Goal: Task Accomplishment & Management: Use online tool/utility

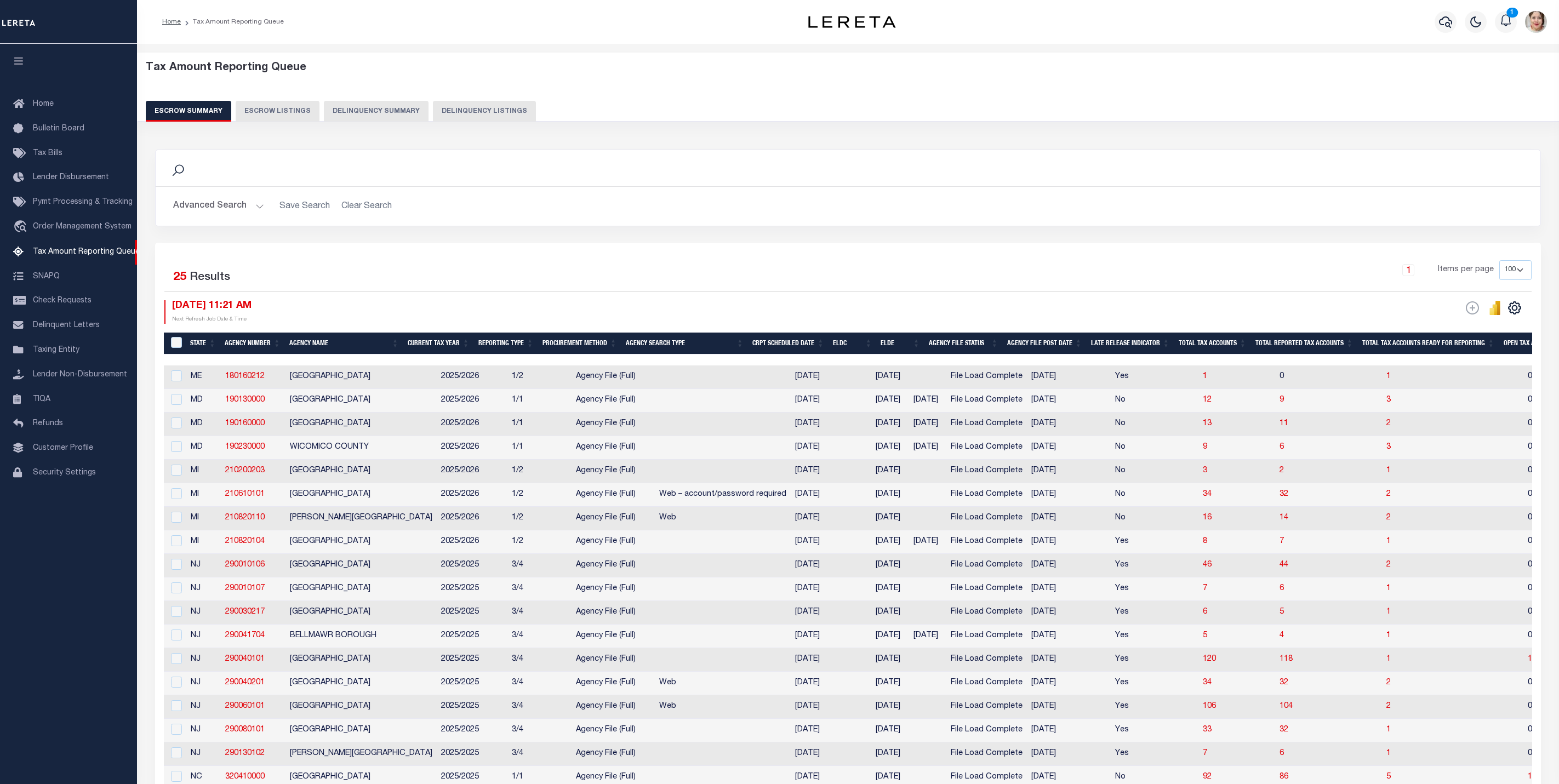
select select "100"
click at [212, 200] on button "Advanced Search" at bounding box center [218, 206] width 91 height 21
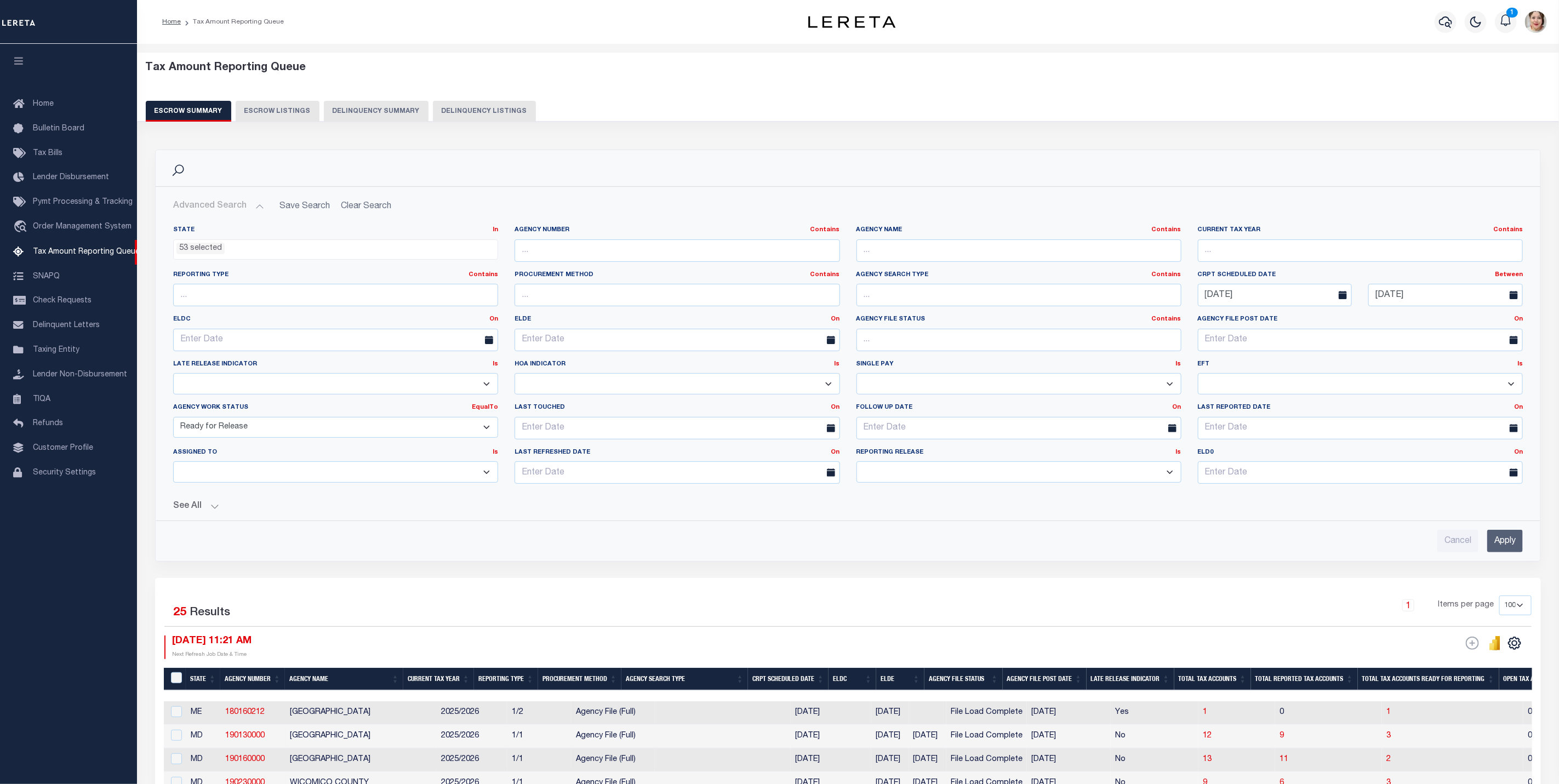
click at [1503, 549] on input "Apply" at bounding box center [1505, 541] width 36 height 23
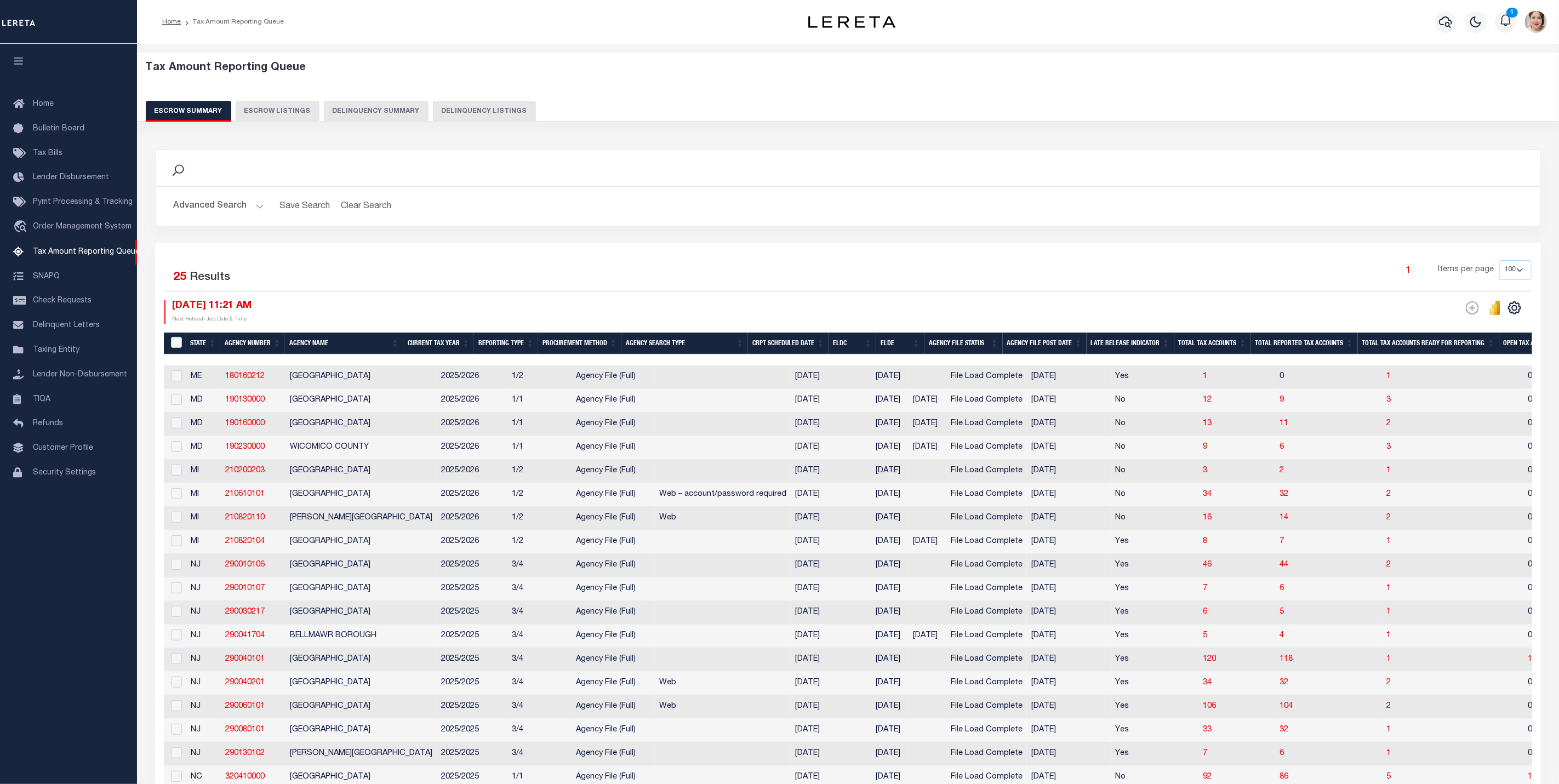
click at [193, 201] on button "Advanced Search" at bounding box center [218, 206] width 91 height 21
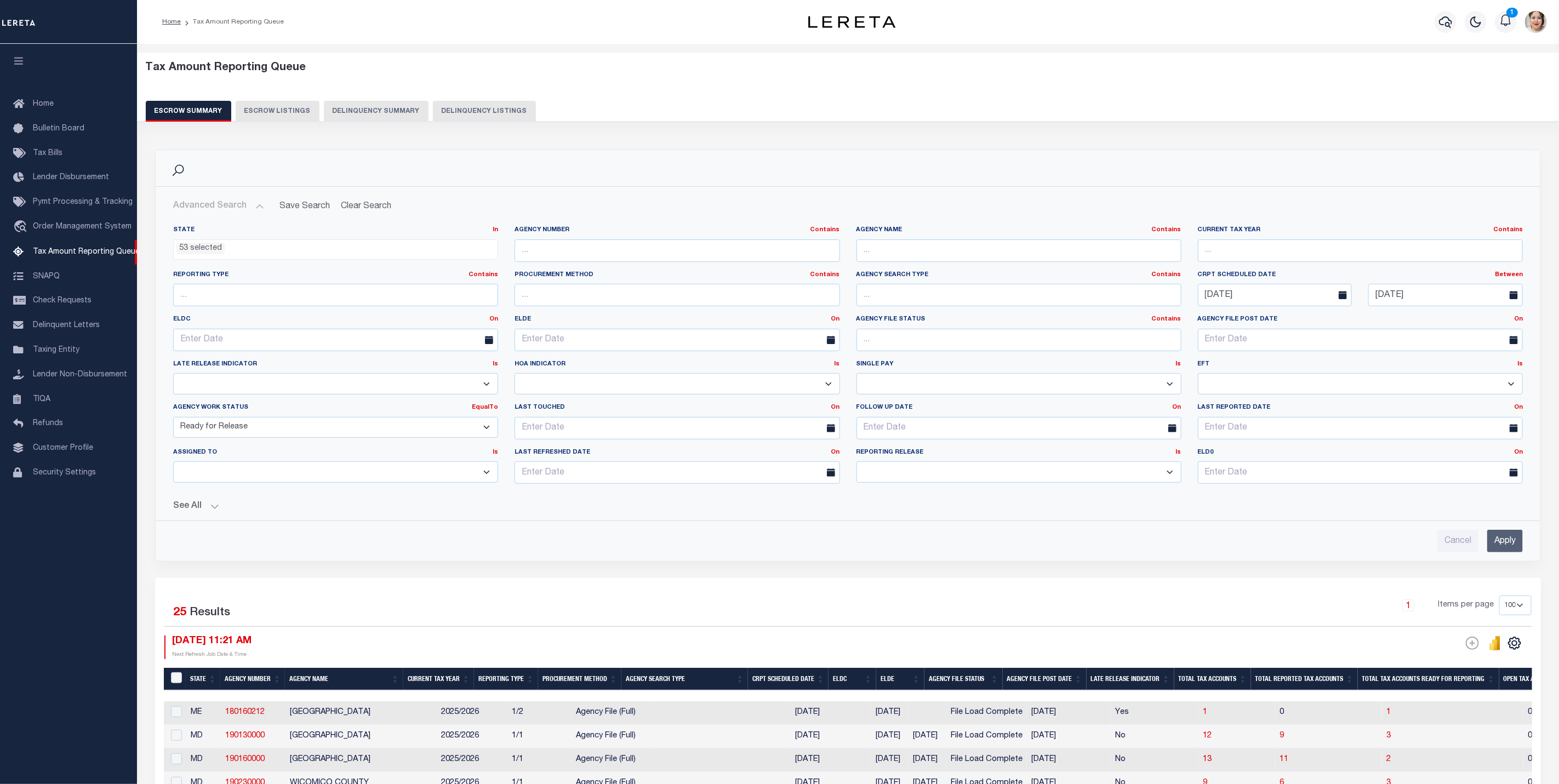
click at [191, 510] on button "See All" at bounding box center [848, 507] width 1350 height 11
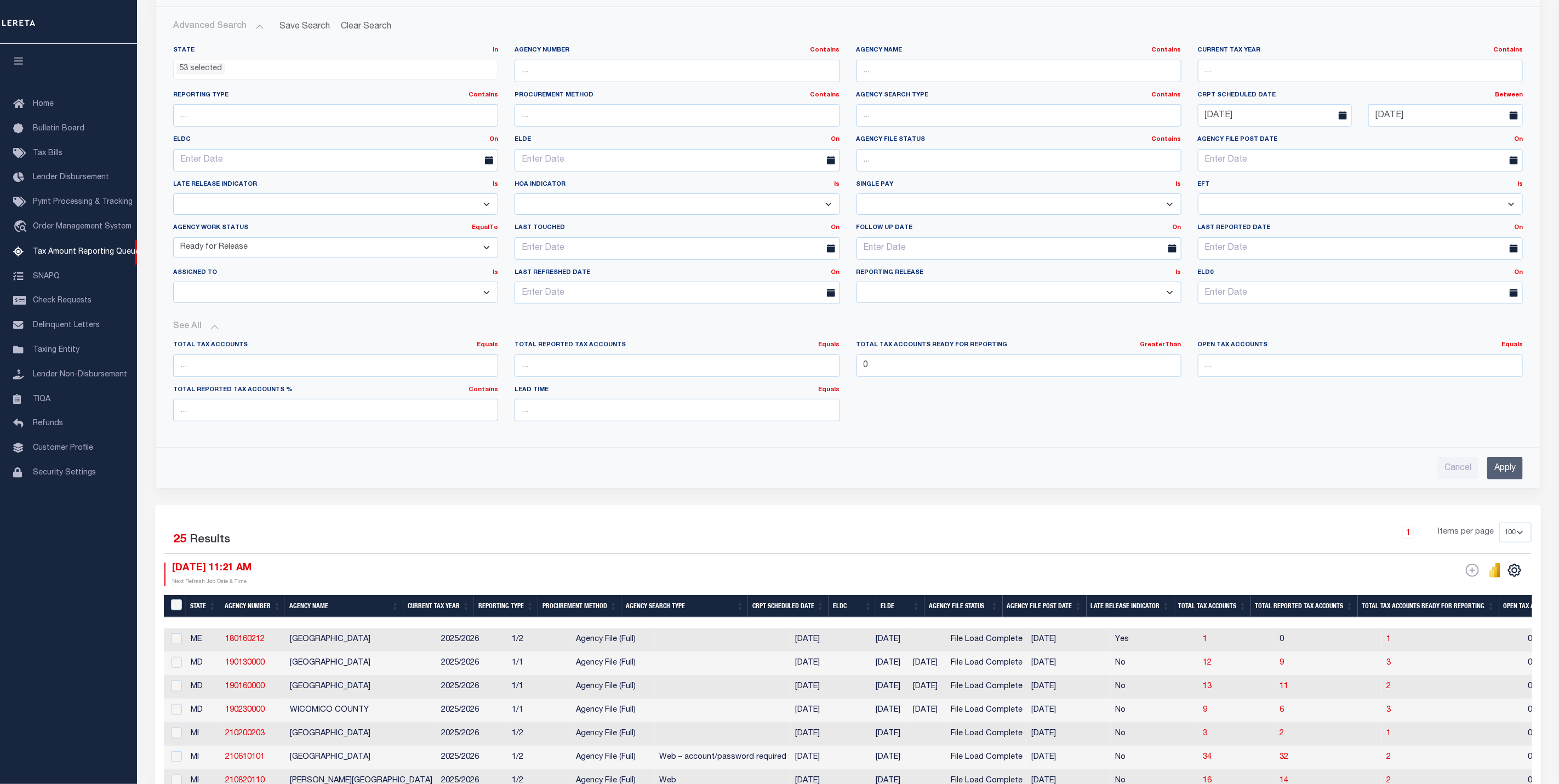
scroll to position [493, 0]
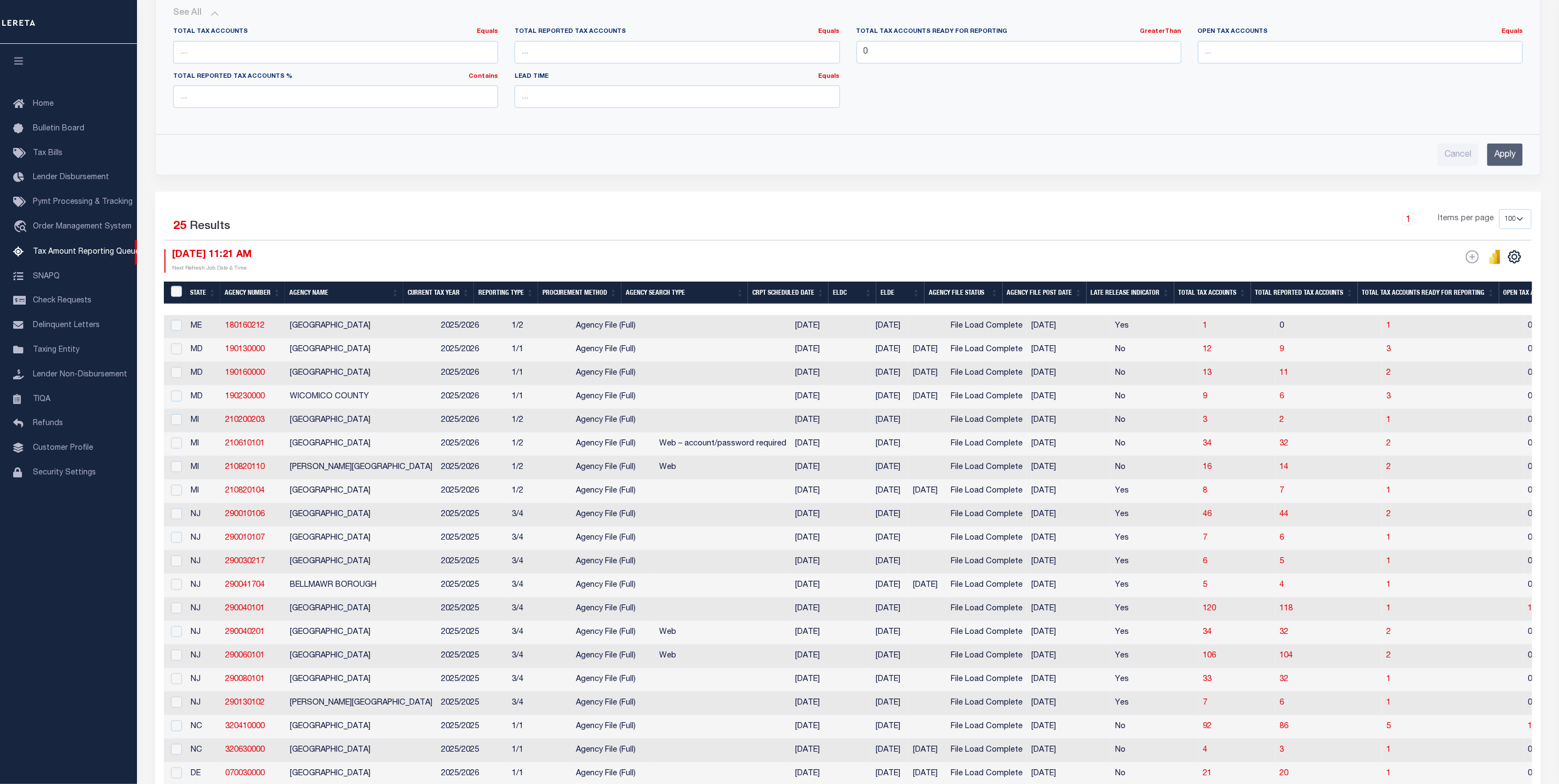
click at [863, 299] on th "ELDC" at bounding box center [853, 293] width 48 height 23
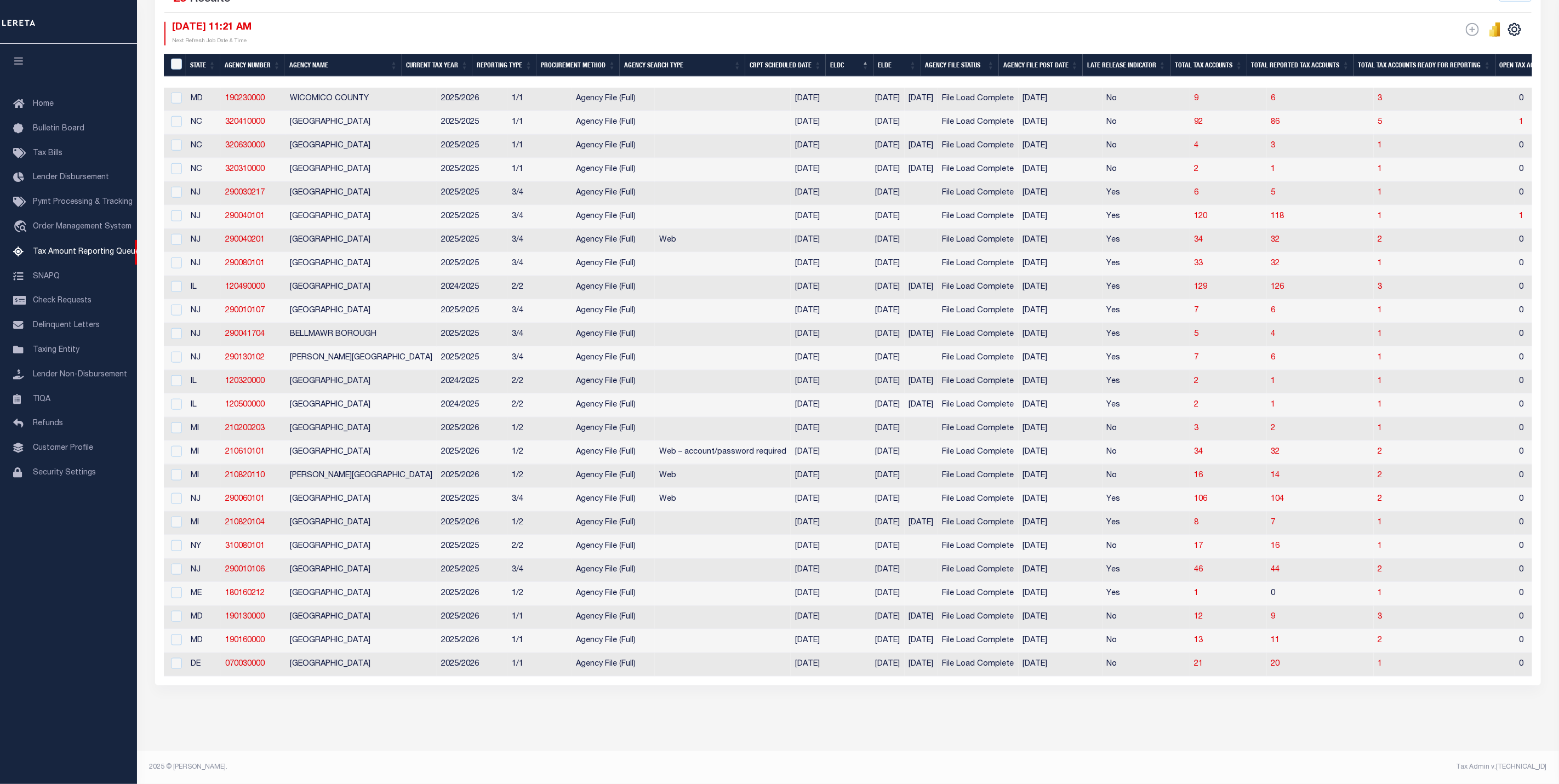
scroll to position [740, 0]
click at [179, 422] on input "checkbox" at bounding box center [176, 428] width 11 height 11
checkbox input "true"
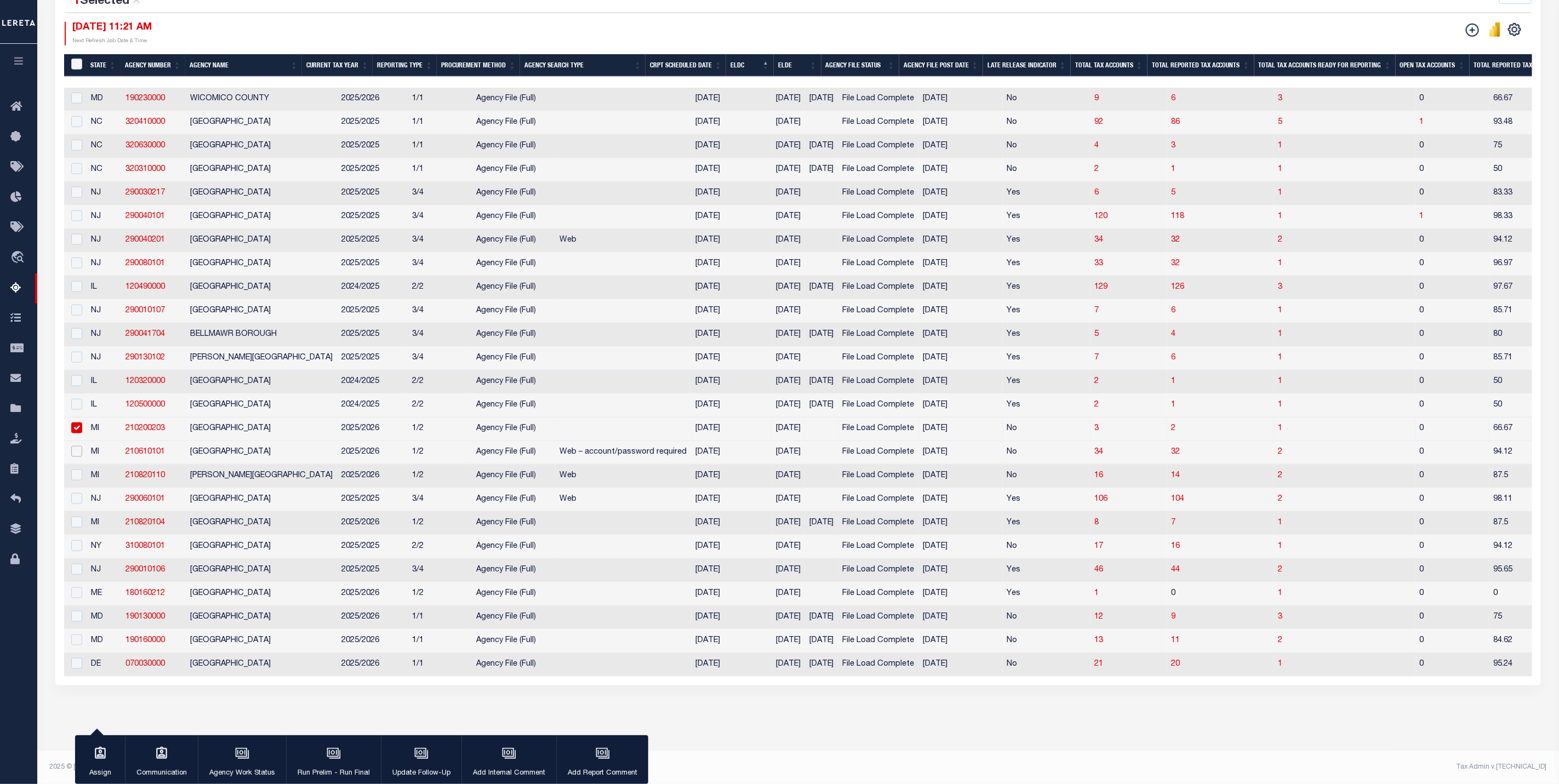
click at [77, 446] on input "checkbox" at bounding box center [76, 451] width 11 height 11
checkbox input "true"
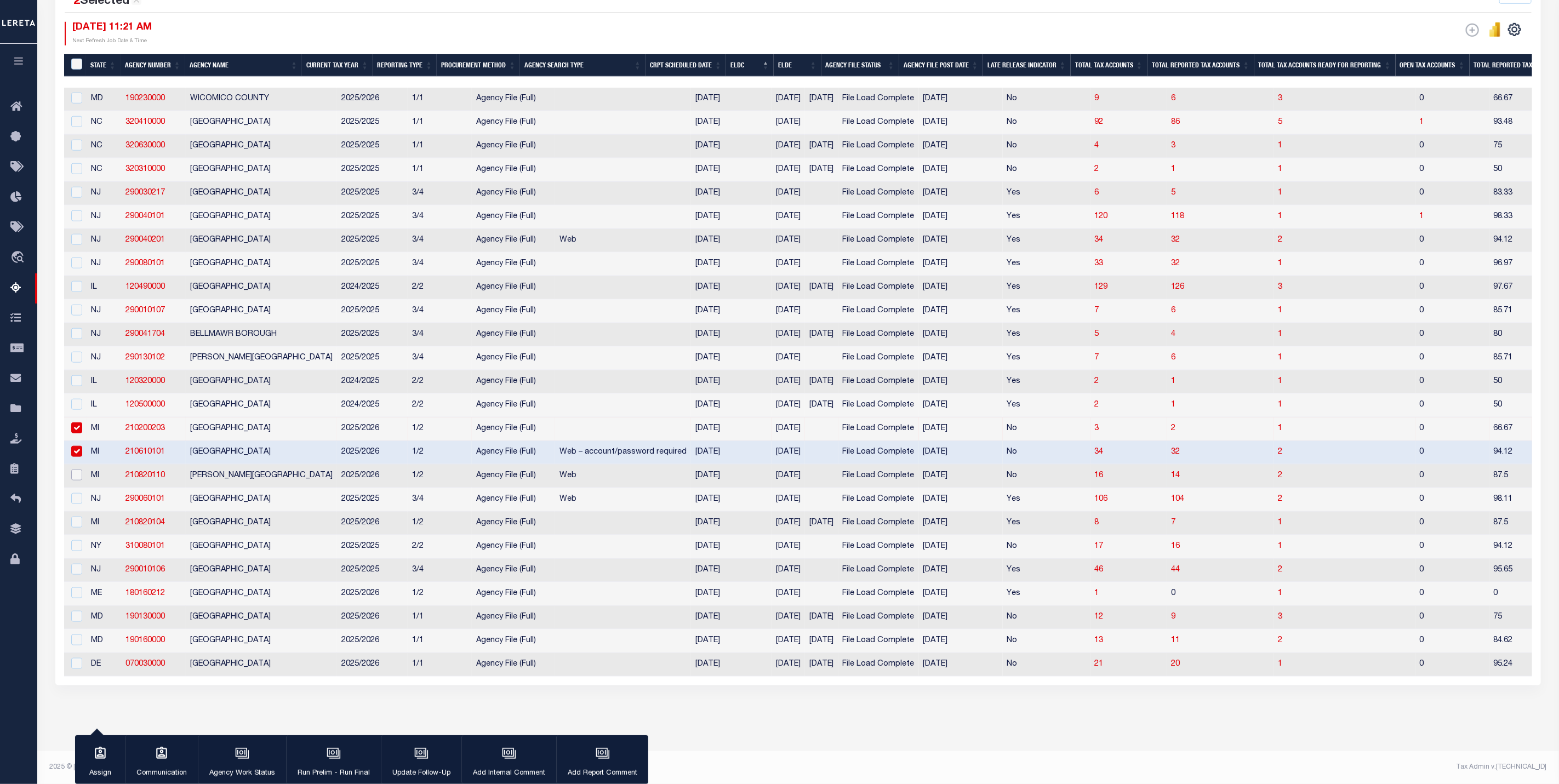
click at [74, 471] on input "checkbox" at bounding box center [76, 475] width 11 height 11
checkbox input "true"
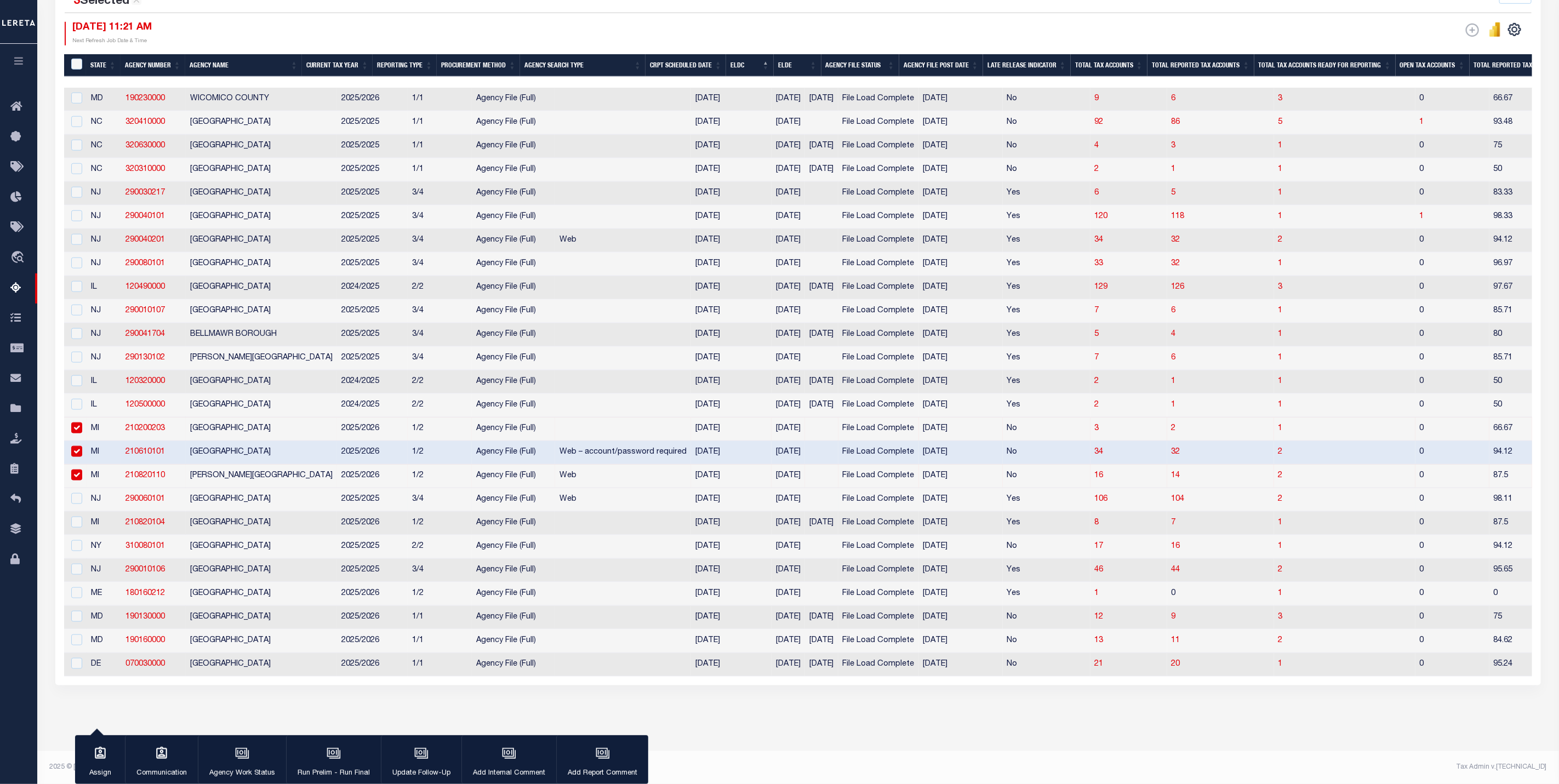
click at [80, 495] on div at bounding box center [75, 499] width 14 height 12
checkbox input "true"
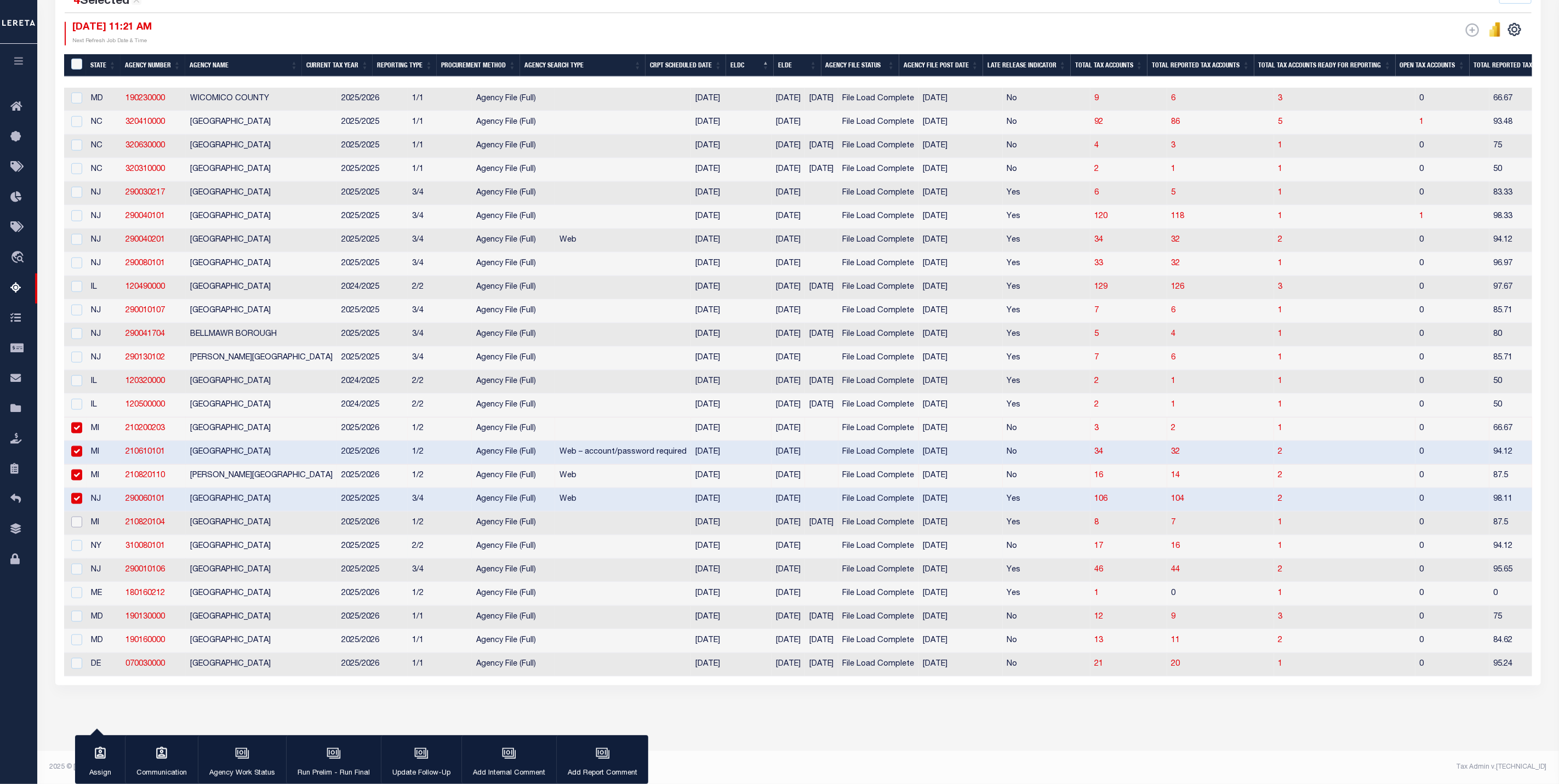
drag, startPoint x: 70, startPoint y: 516, endPoint x: 70, endPoint y: 531, distance: 15.0
click at [71, 516] on input "checkbox" at bounding box center [76, 522] width 11 height 11
checkbox input "true"
click at [73, 541] on input "checkbox" at bounding box center [76, 546] width 11 height 11
checkbox input "true"
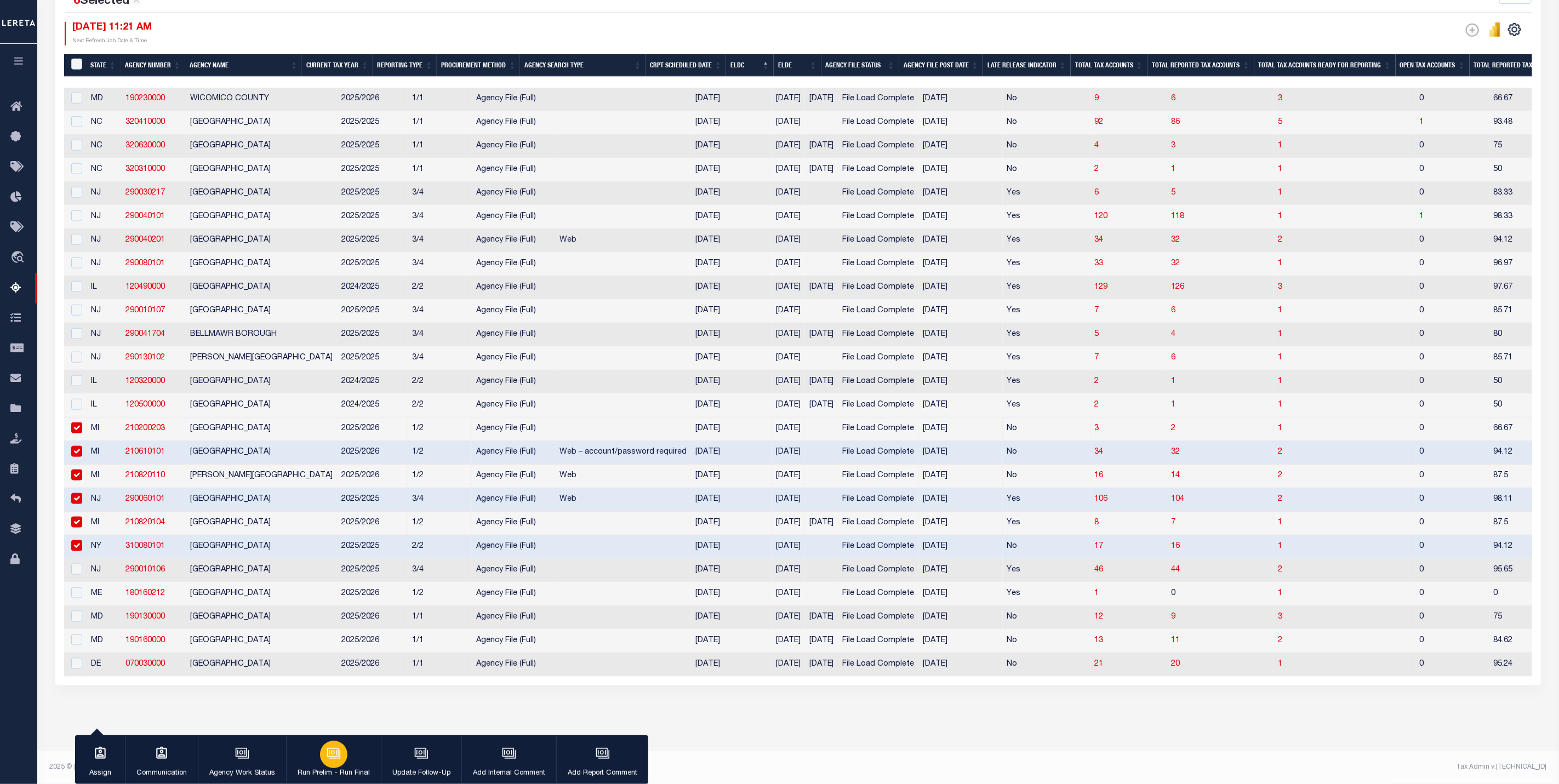
click at [343, 769] on p "Run Prelim - Run Final" at bounding box center [333, 773] width 72 height 11
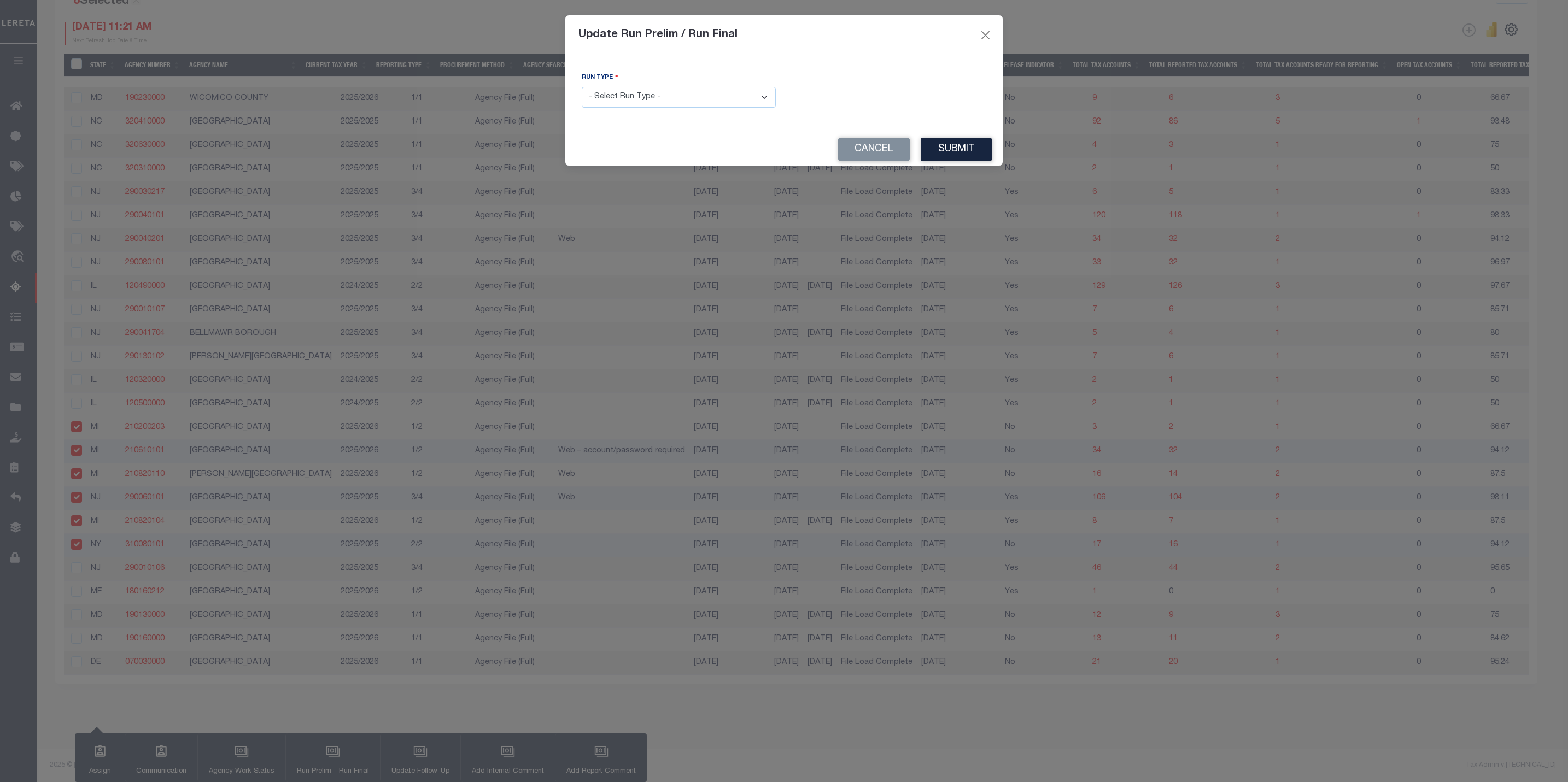
click at [625, 101] on select "- Select Run Type - Prelim Run Final Run" at bounding box center [678, 97] width 194 height 21
click at [886, 155] on button "Cancel" at bounding box center [874, 149] width 72 height 23
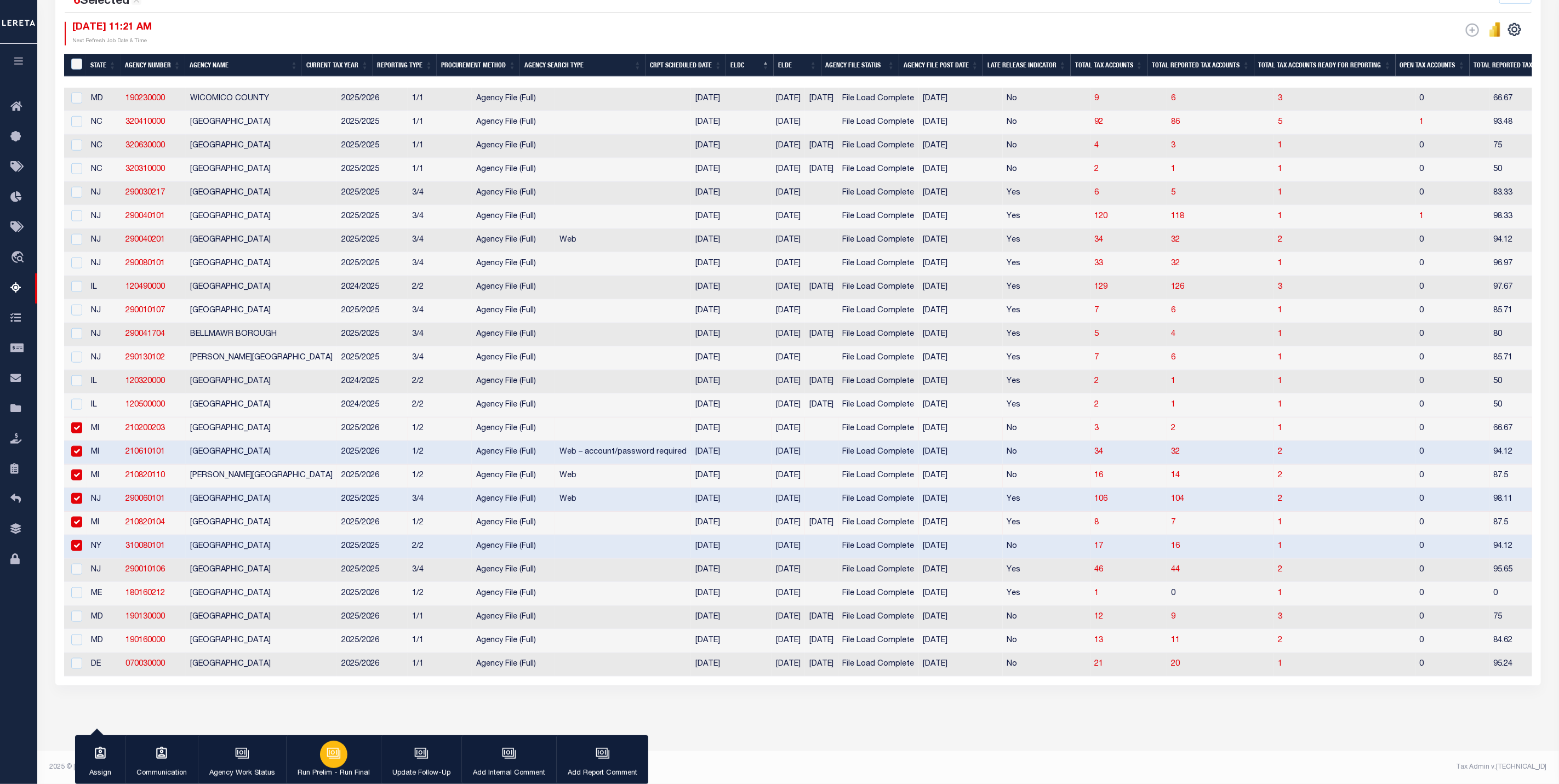
click at [342, 758] on div "button" at bounding box center [333, 754] width 27 height 27
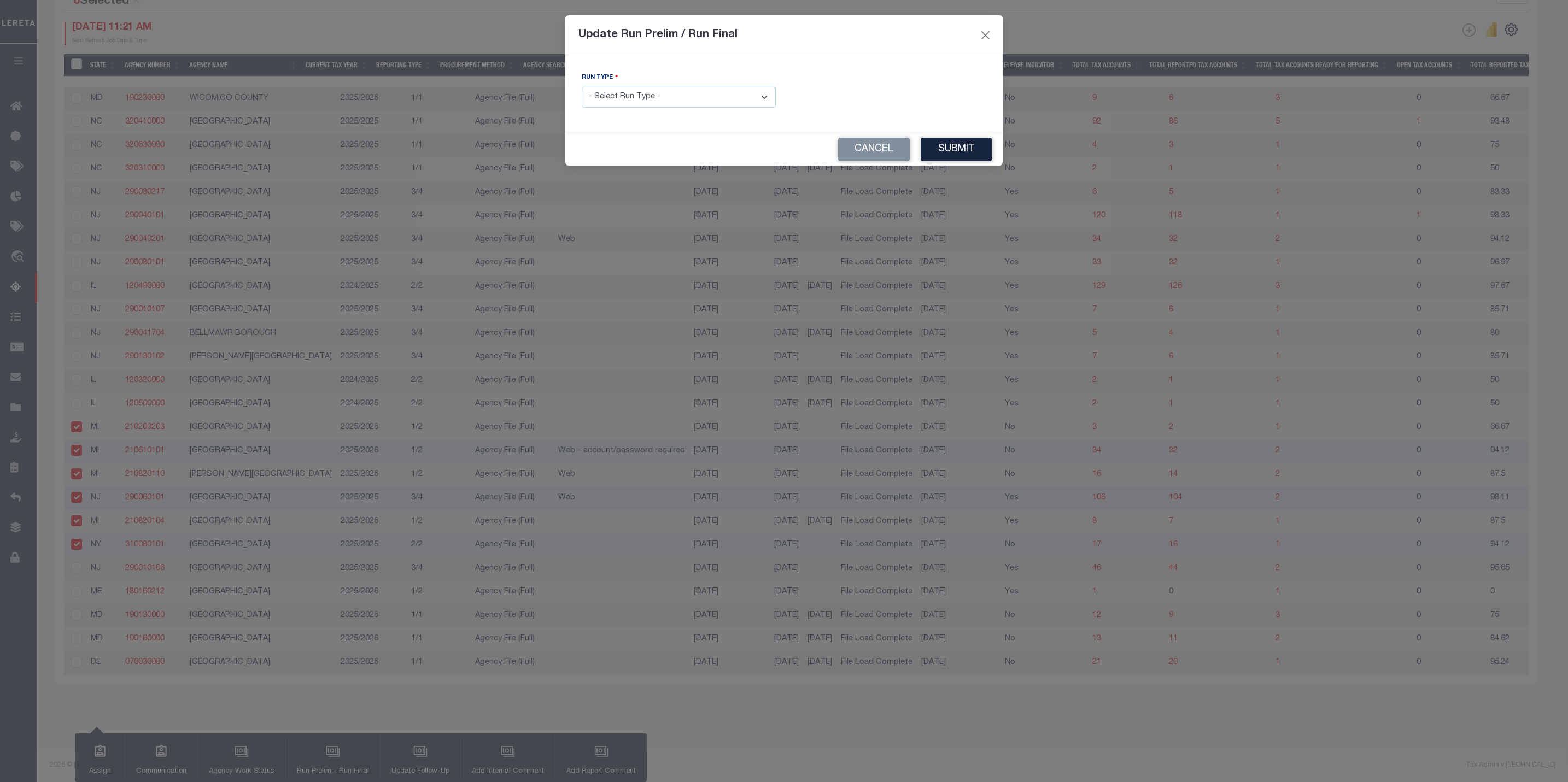
click at [621, 103] on select "- Select Run Type - Prelim Run Final Run" at bounding box center [678, 97] width 194 height 21
click at [873, 156] on button "Cancel" at bounding box center [874, 149] width 72 height 23
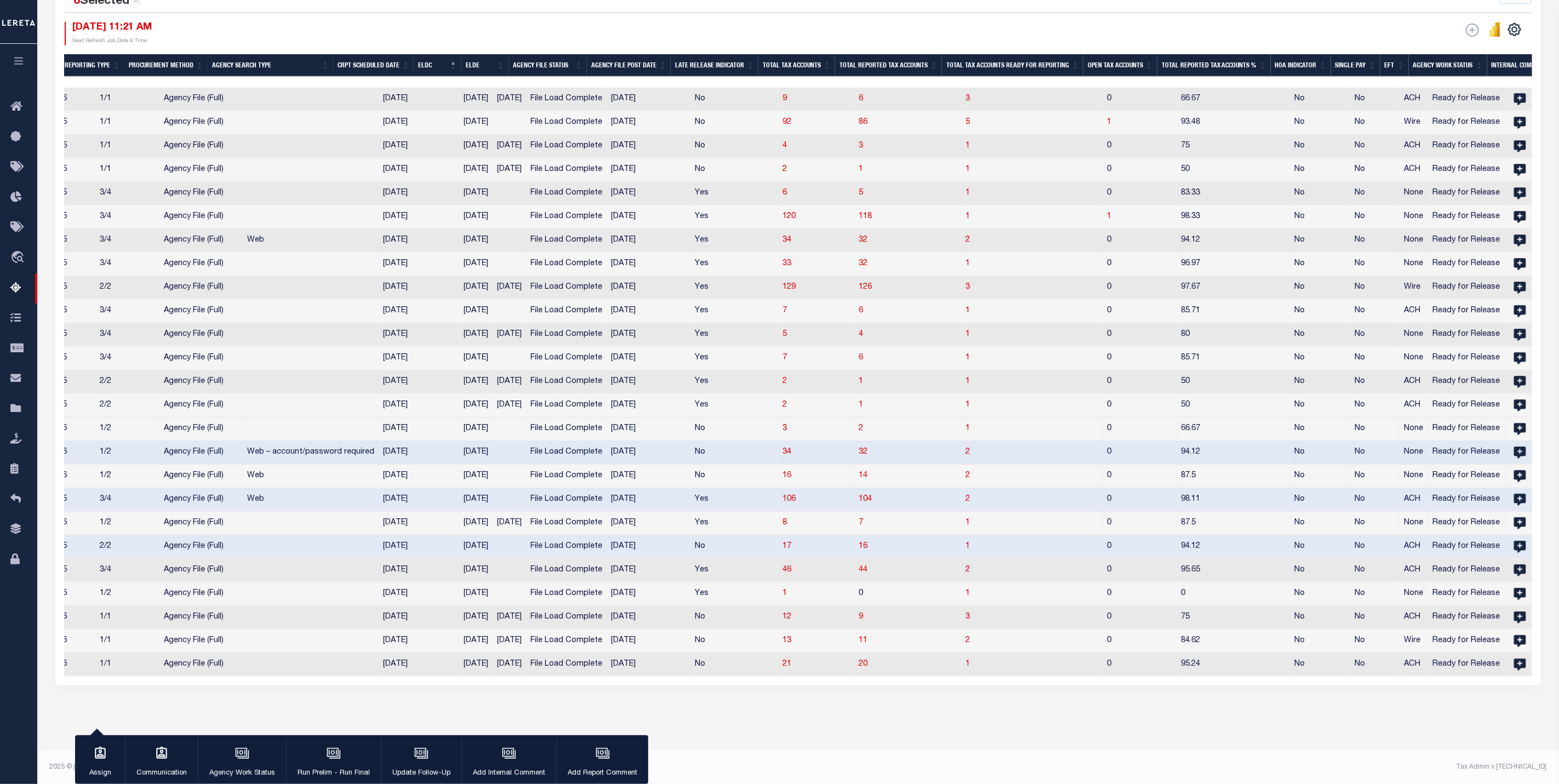
scroll to position [0, 0]
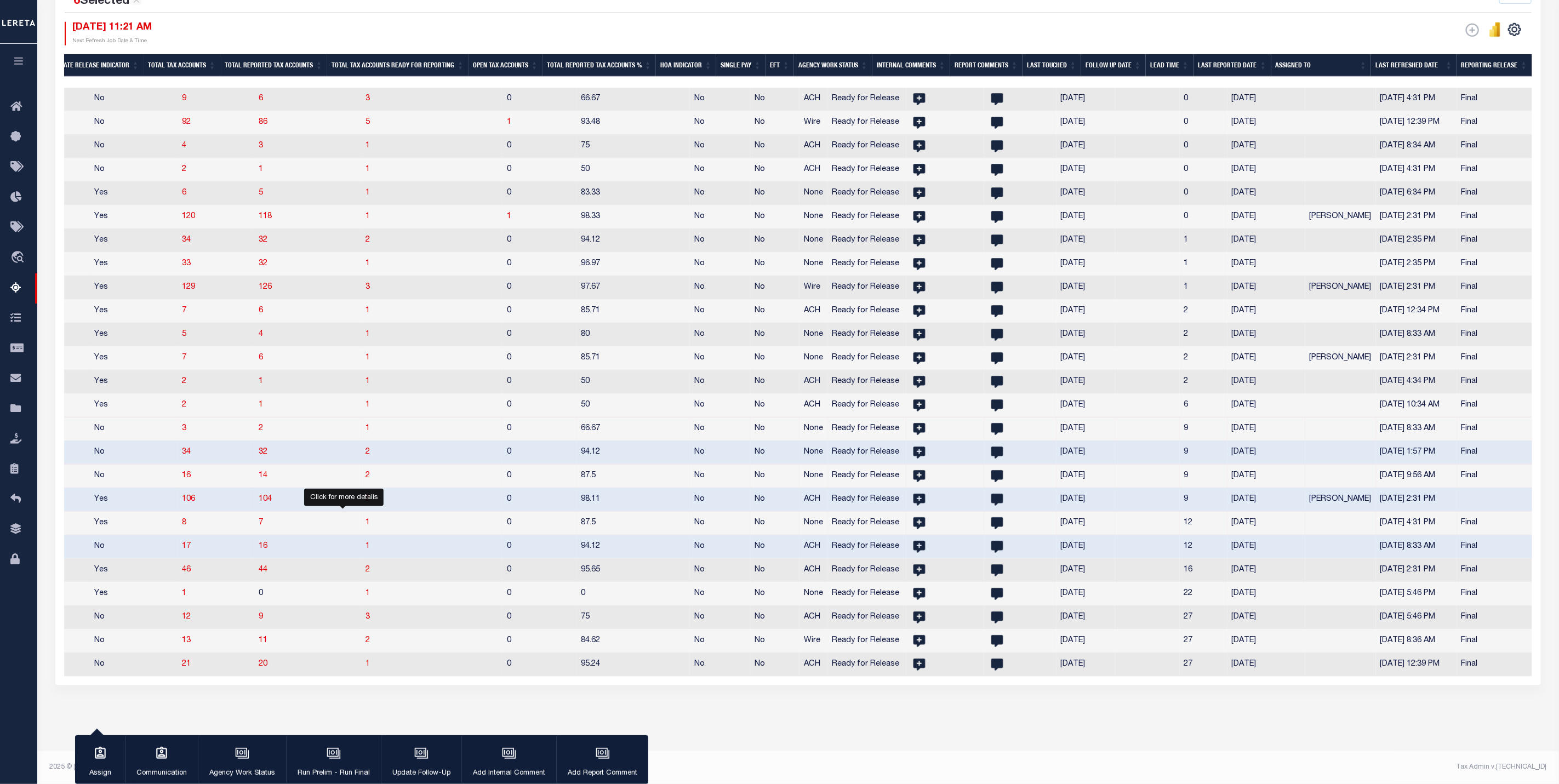
click at [365, 519] on span "1" at bounding box center [367, 523] width 5 height 8
select select "100"
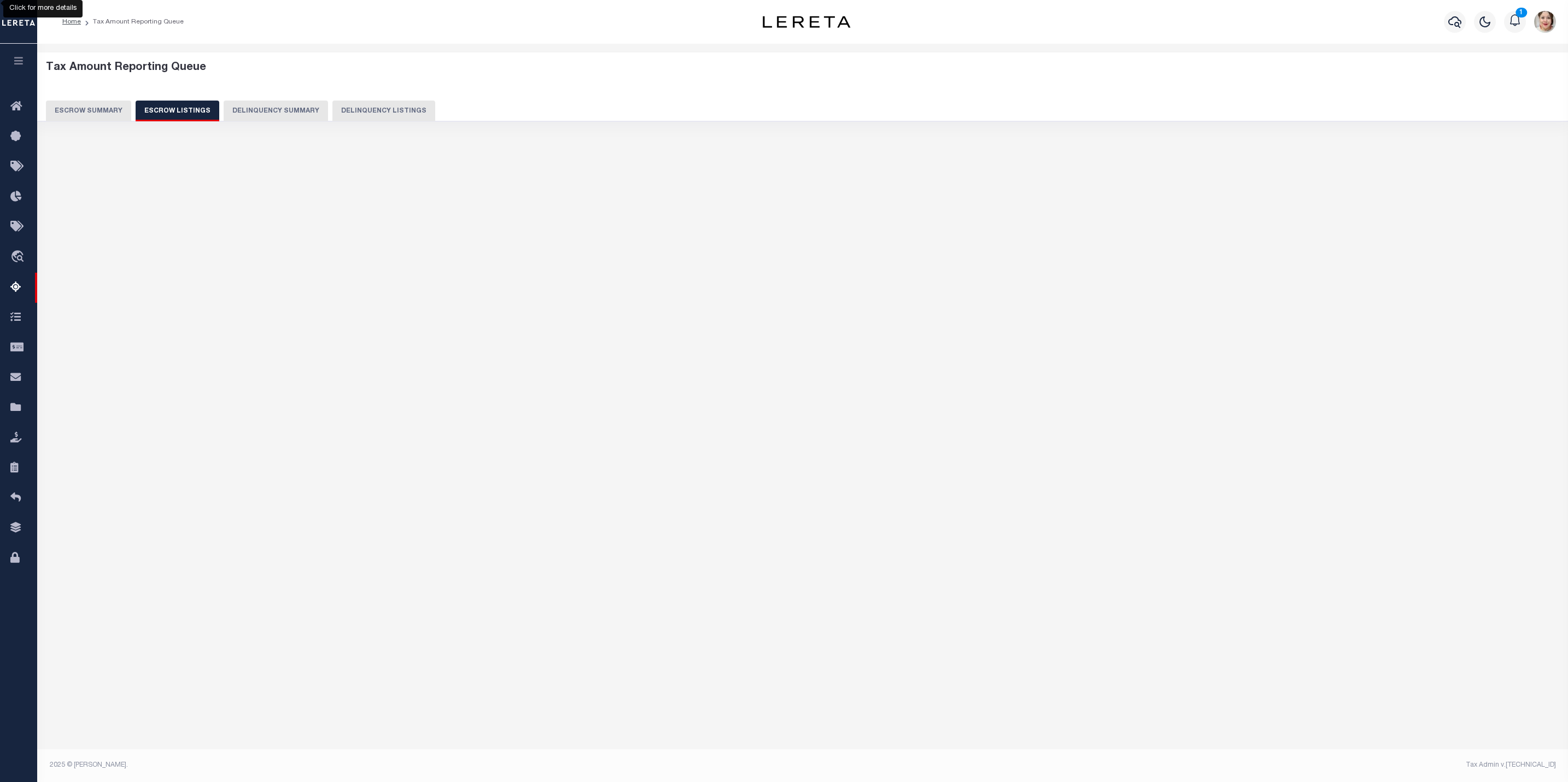
select select "100"
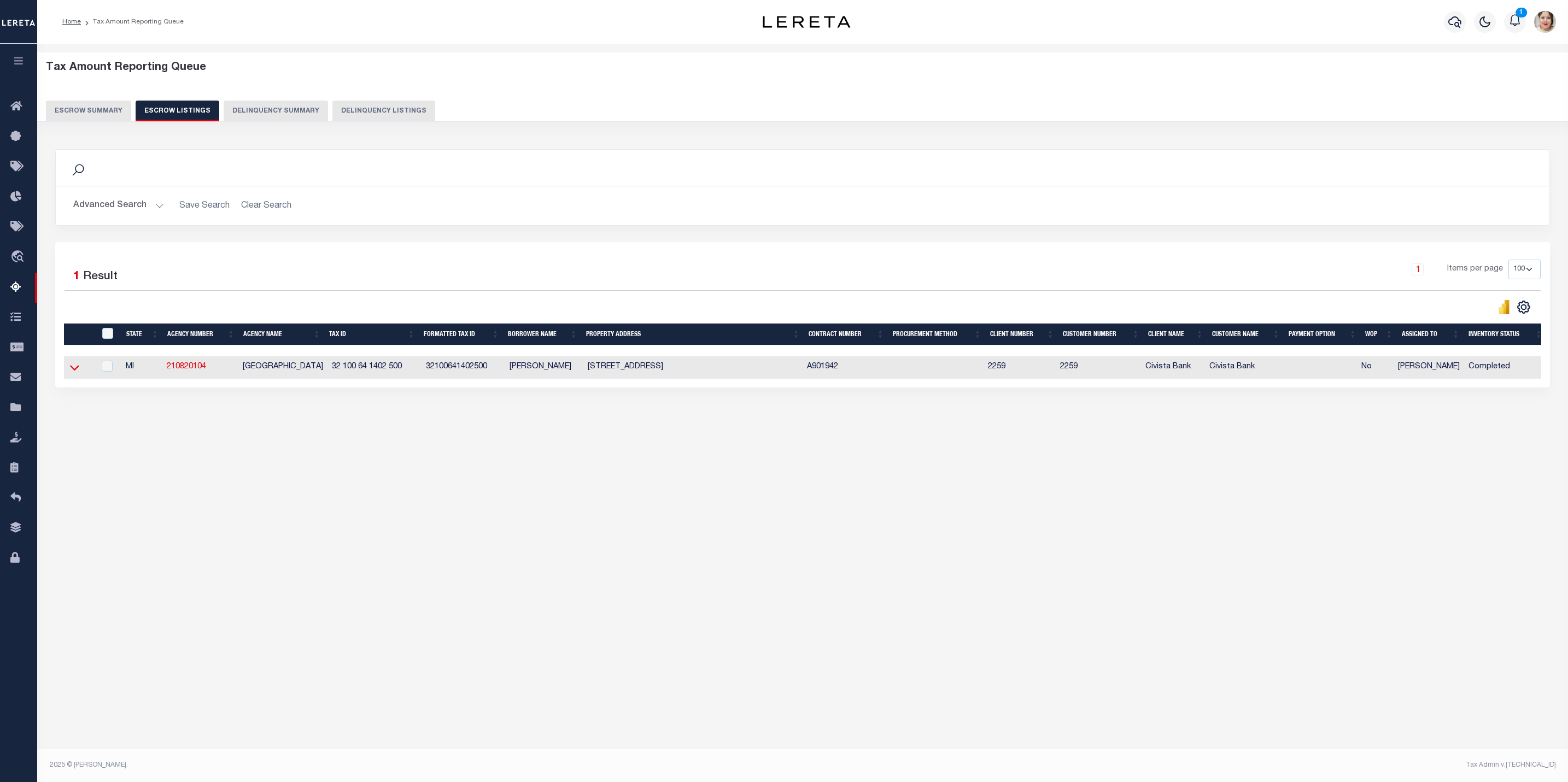
click at [76, 371] on icon at bounding box center [75, 368] width 9 height 5
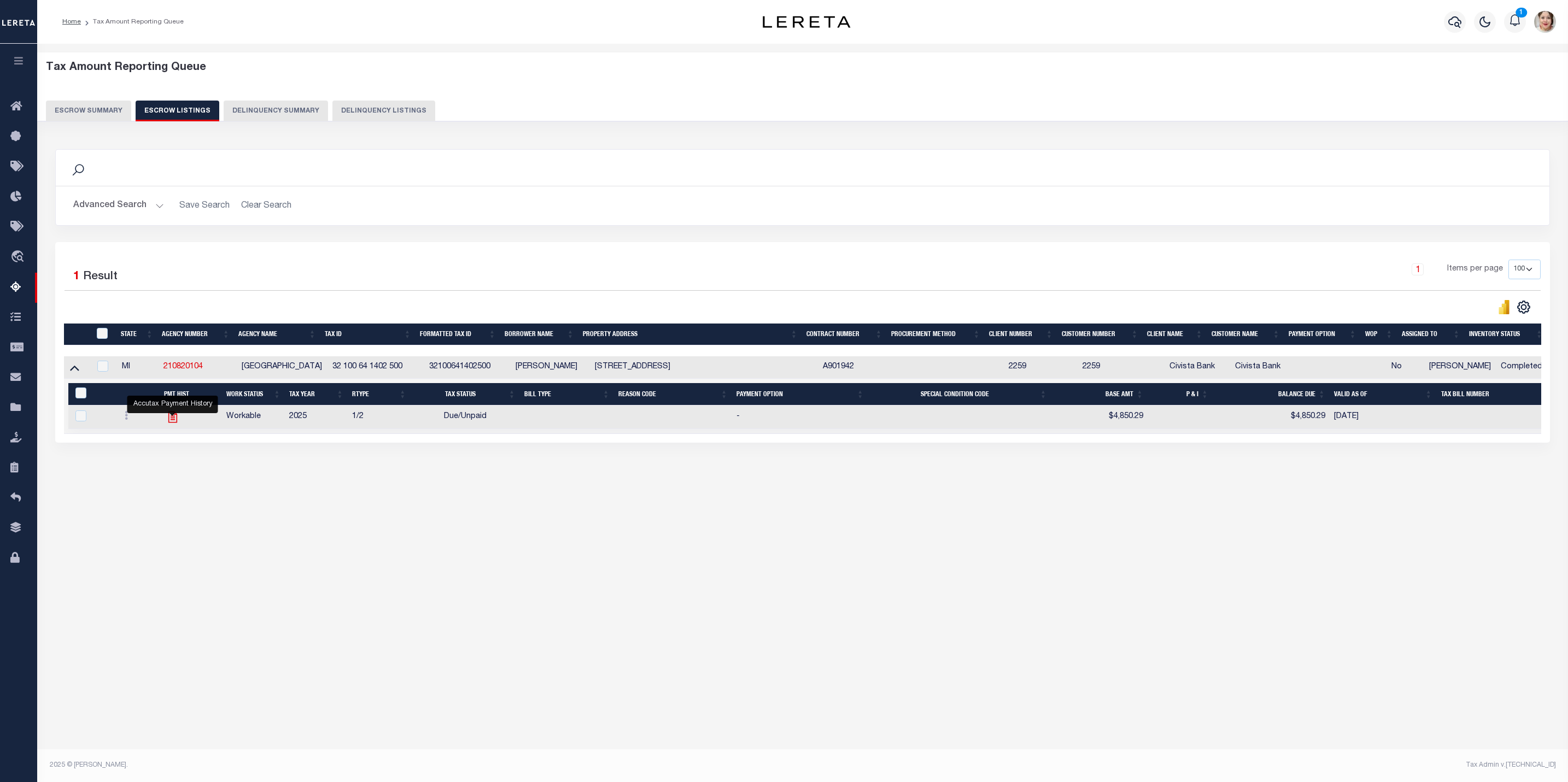
click at [177, 423] on icon "" at bounding box center [172, 416] width 9 height 11
checkbox input "true"
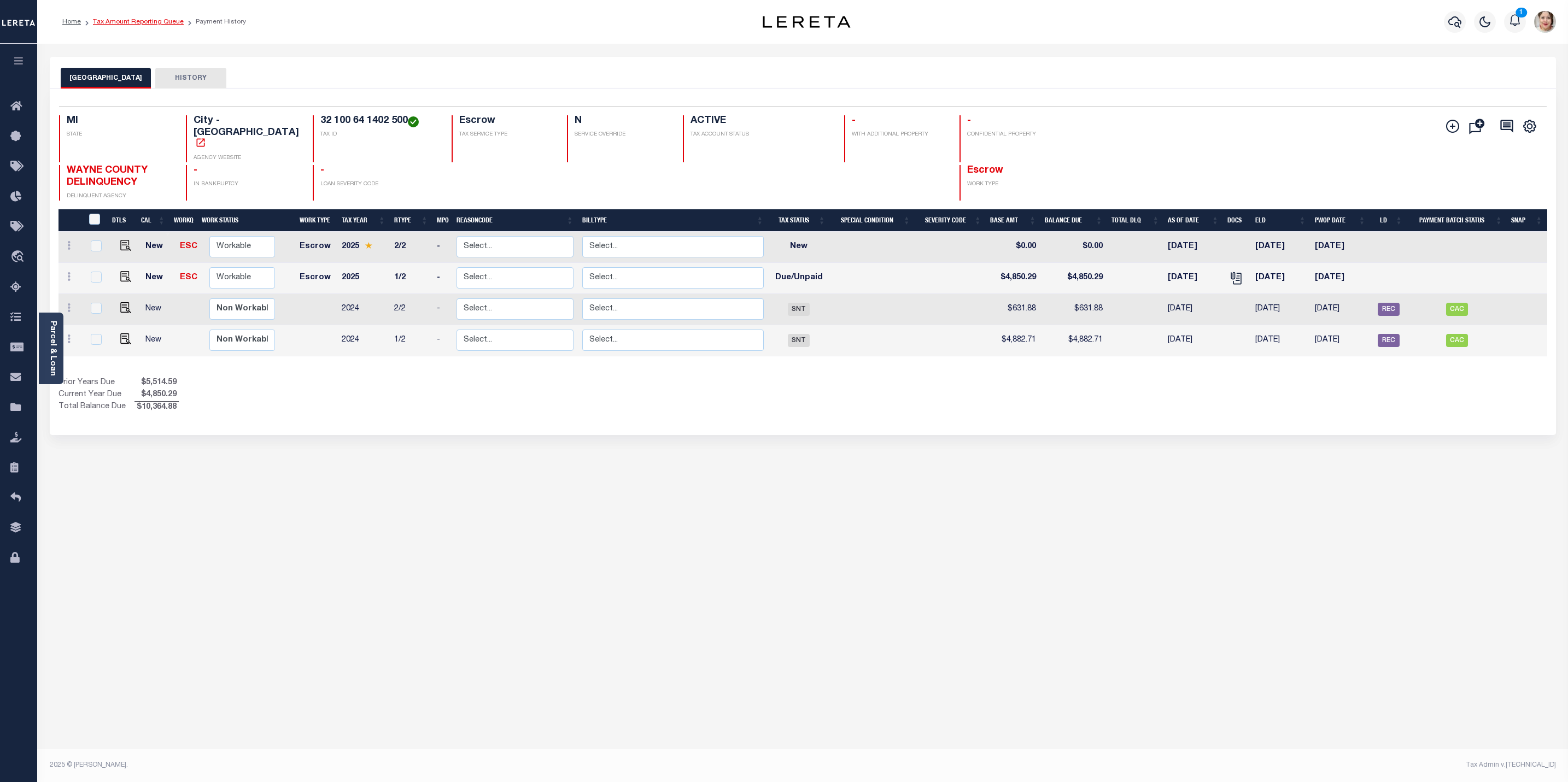
click at [127, 23] on link "Tax Amount Reporting Queue" at bounding box center [138, 22] width 91 height 7
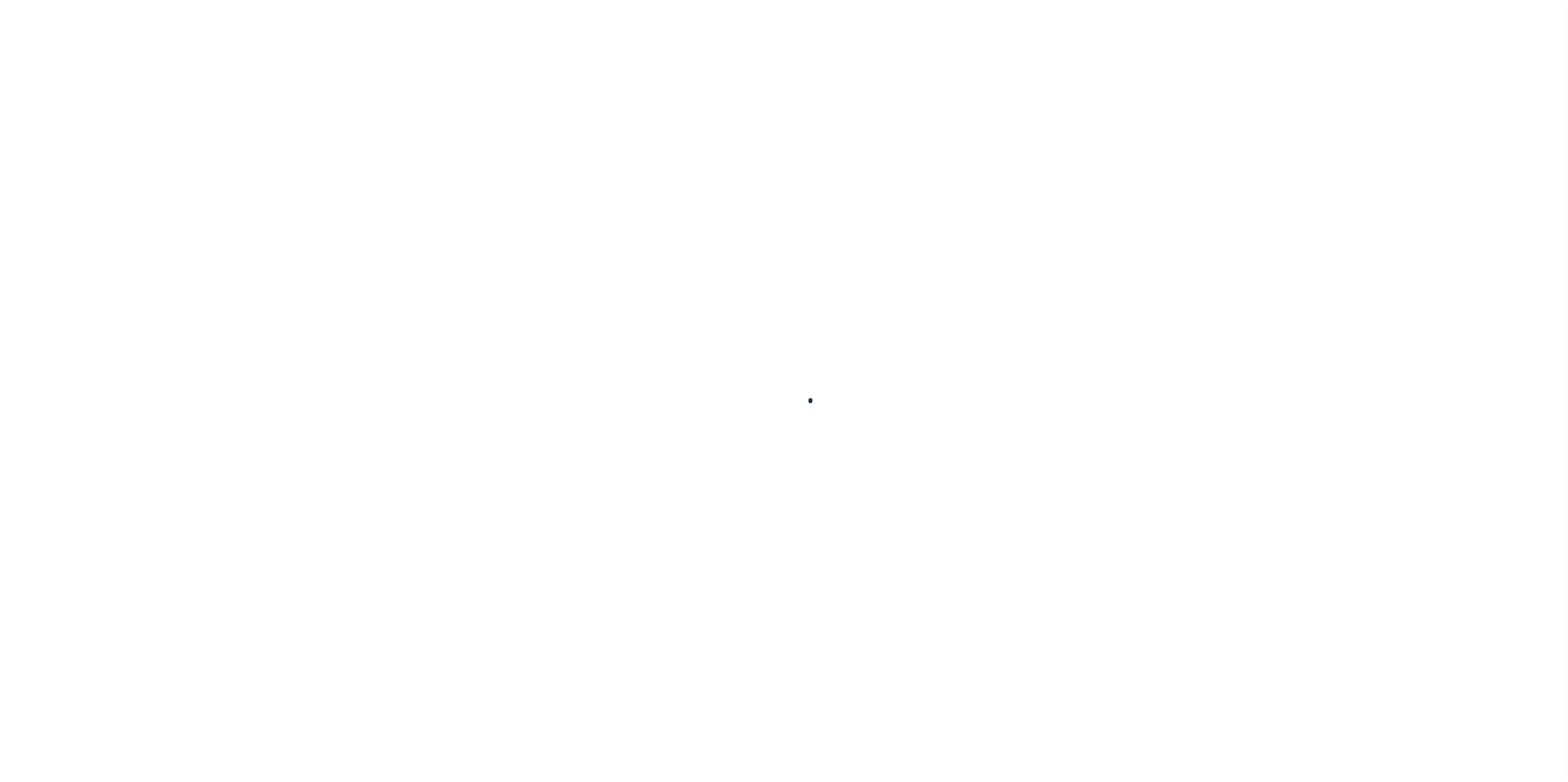
select select "100"
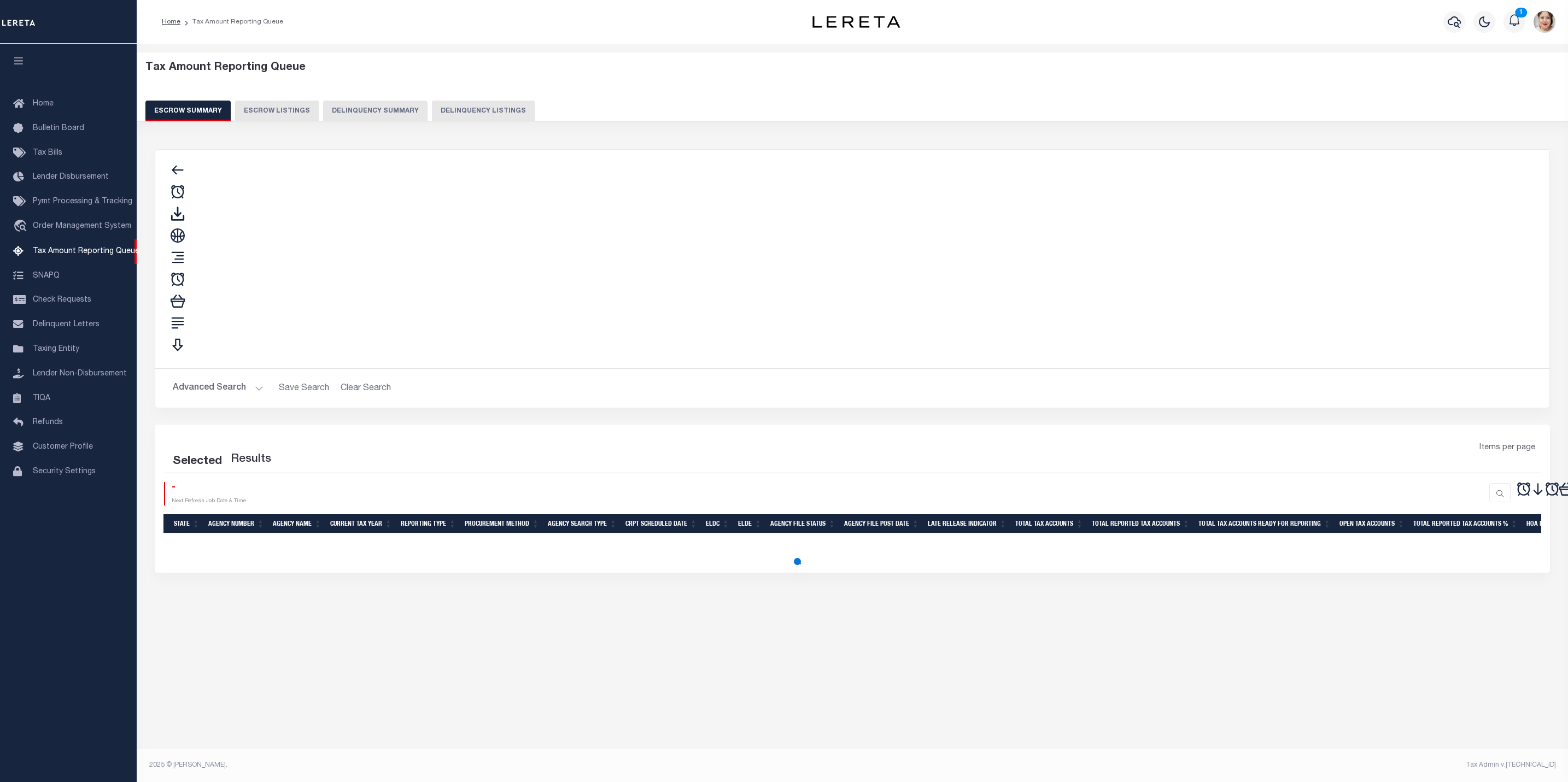
select select "100"
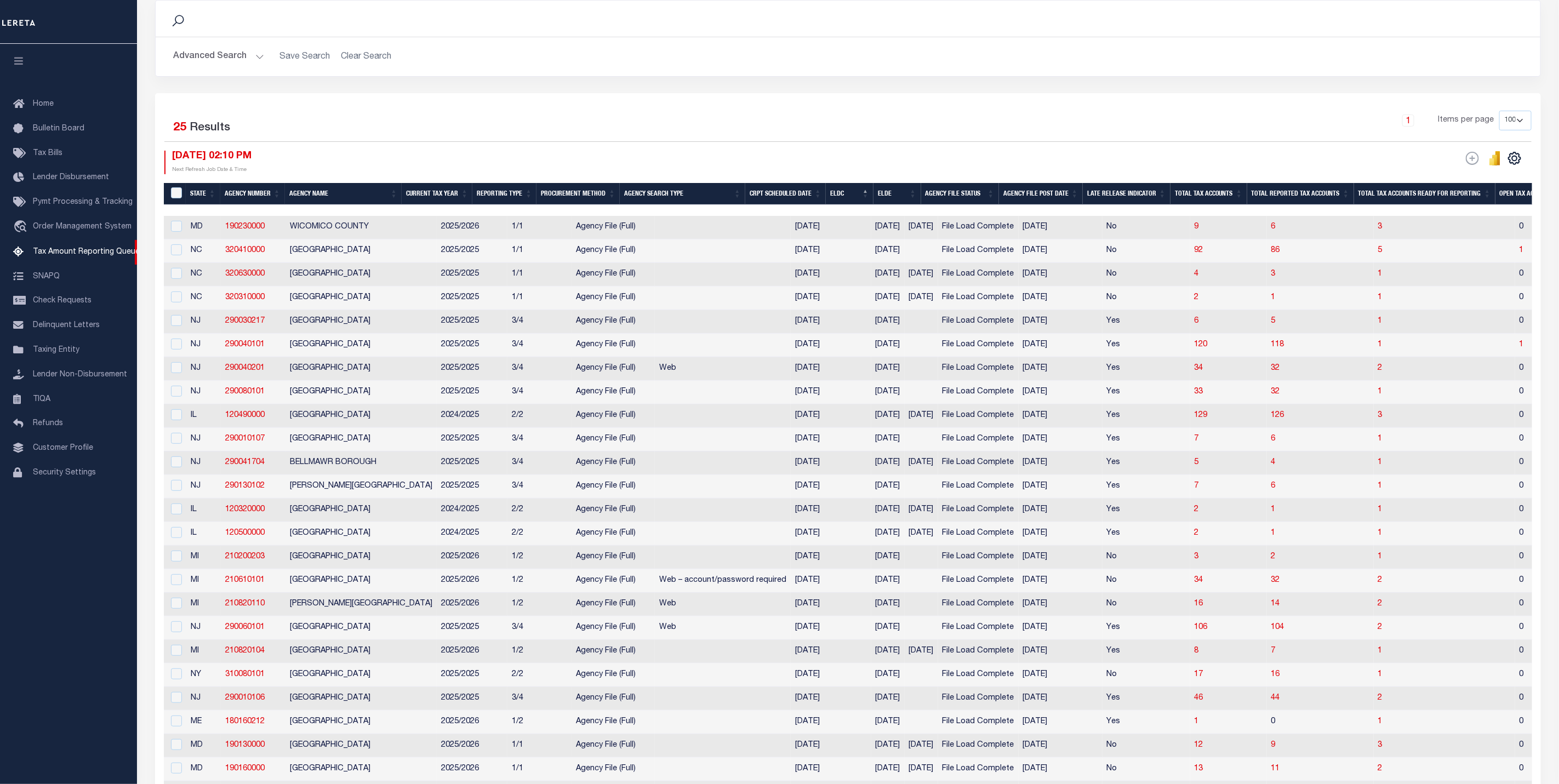
scroll to position [296, 0]
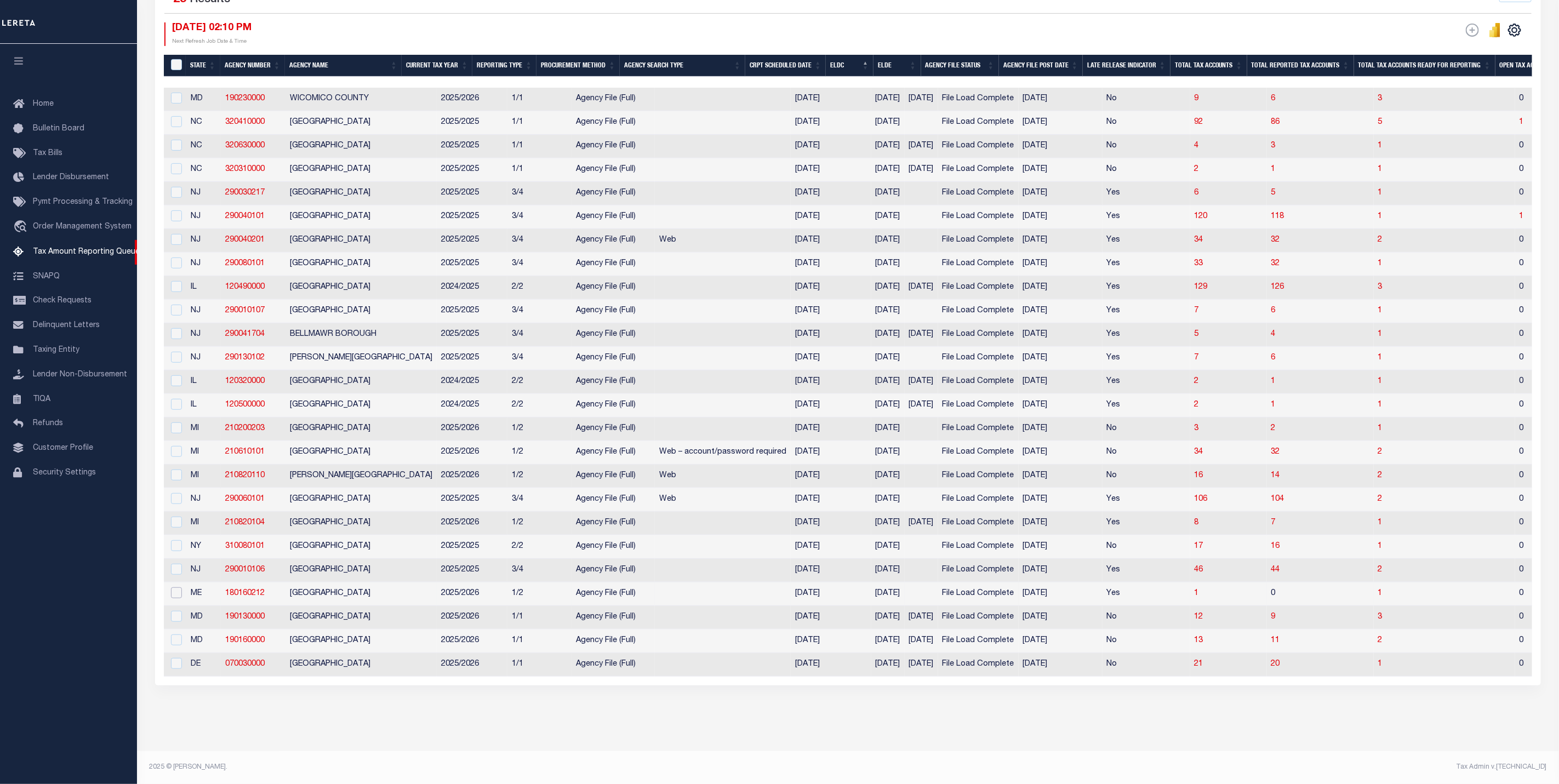
click at [179, 588] on input "checkbox" at bounding box center [176, 593] width 11 height 11
checkbox input "true"
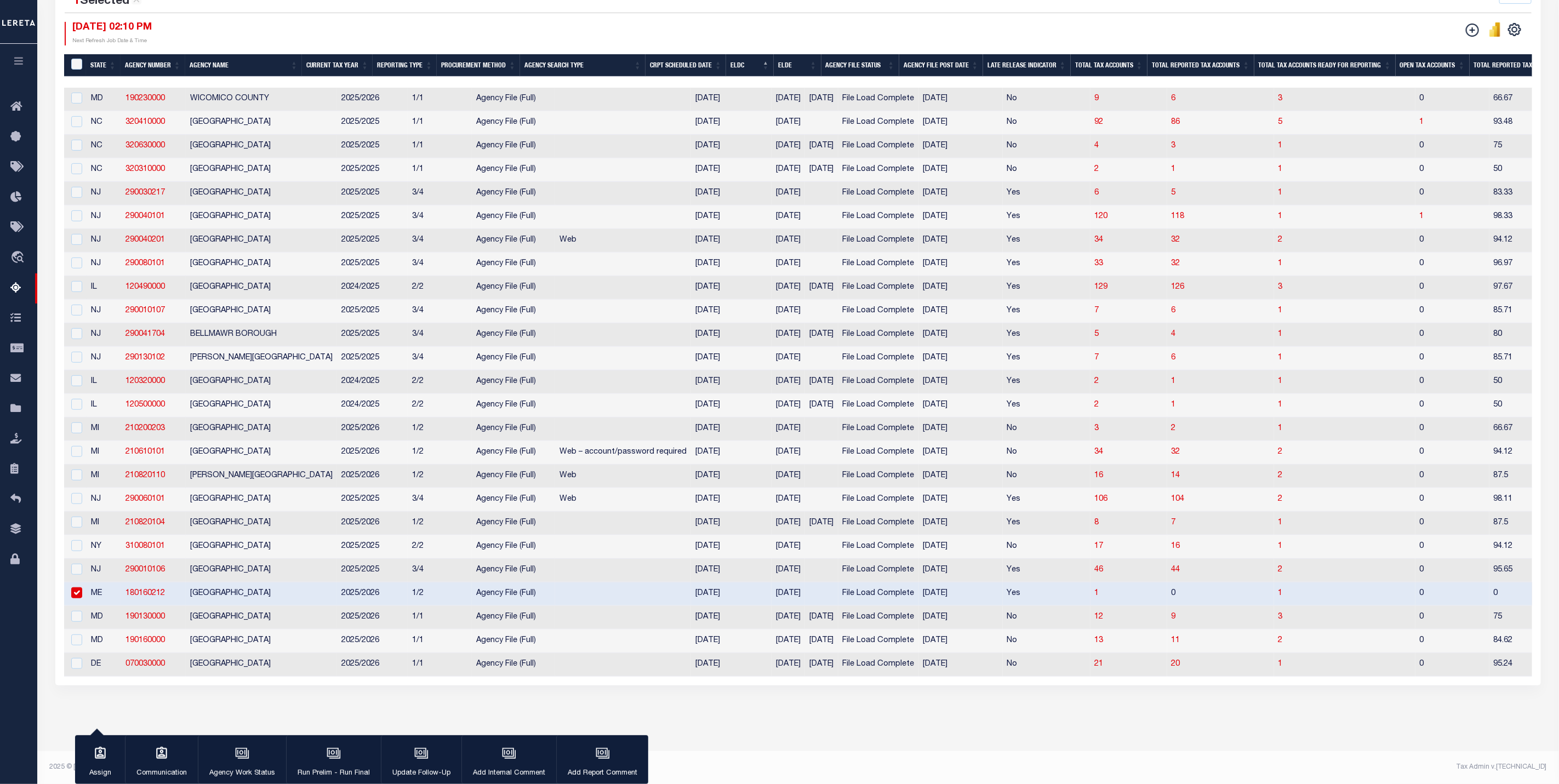
scroll to position [293, 0]
click at [79, 612] on input "checkbox" at bounding box center [76, 616] width 11 height 11
checkbox input "true"
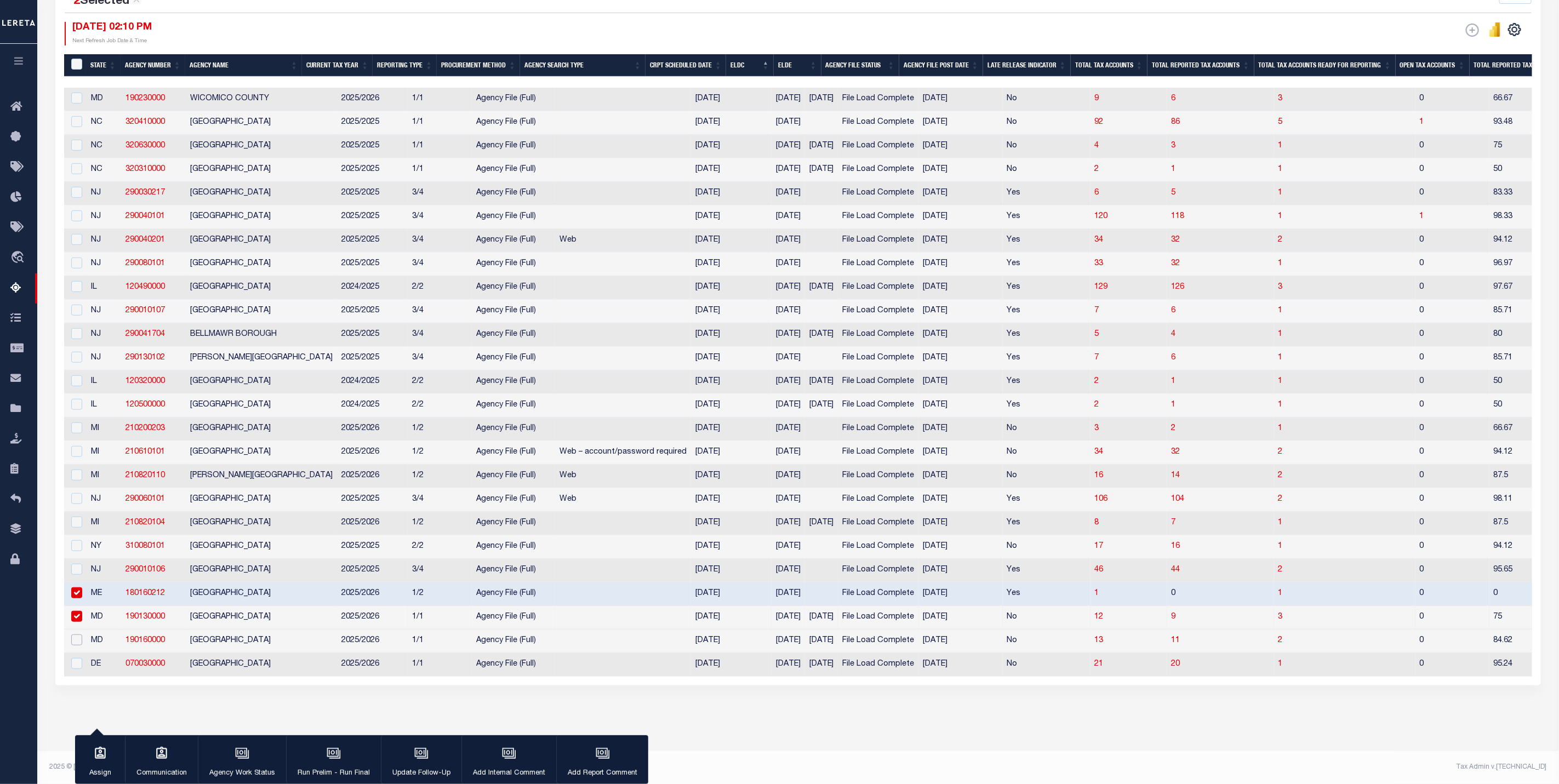
click at [74, 635] on input "checkbox" at bounding box center [76, 640] width 11 height 11
checkbox input "true"
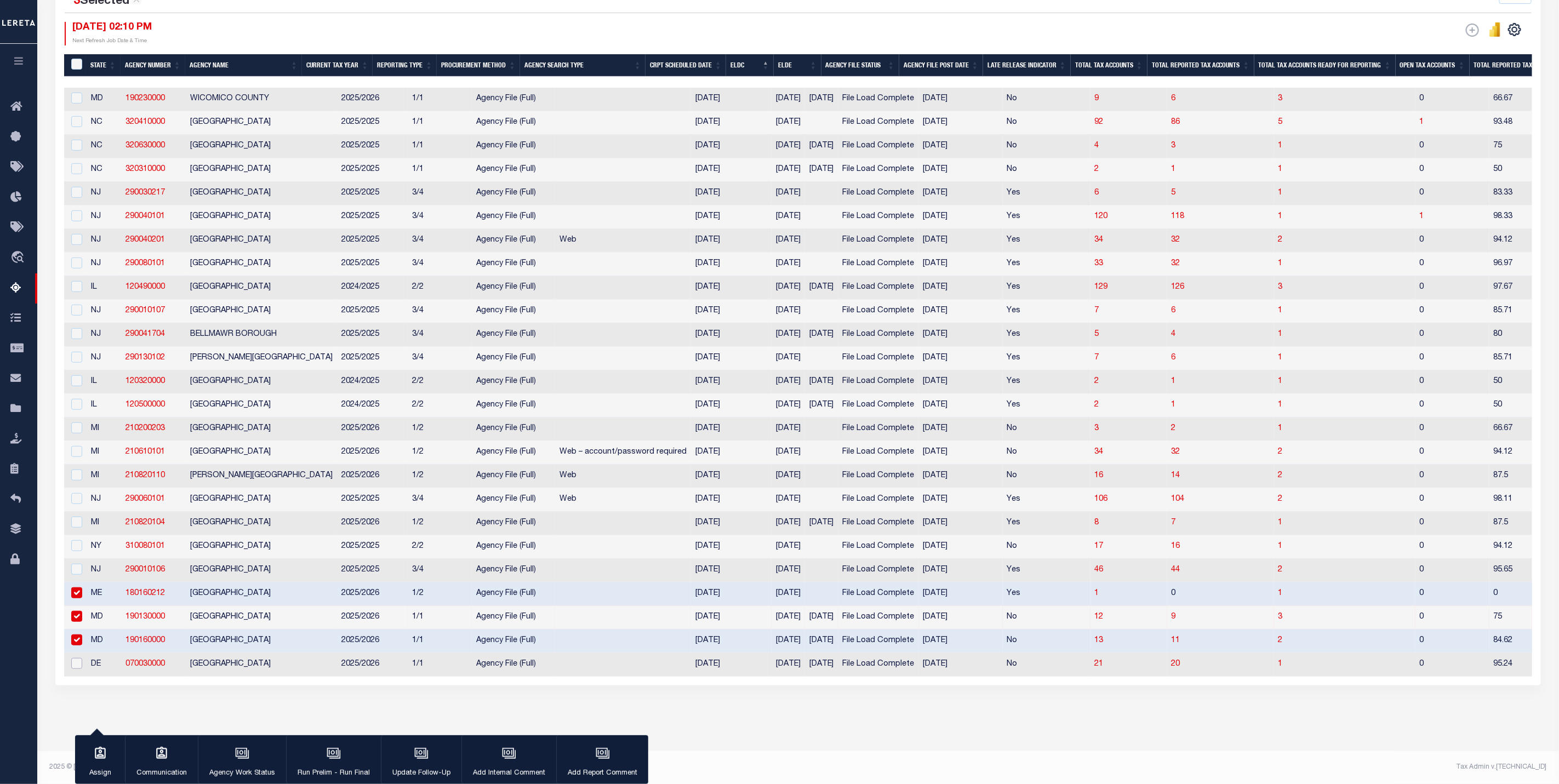
click at [77, 658] on input "checkbox" at bounding box center [76, 663] width 11 height 11
checkbox input "true"
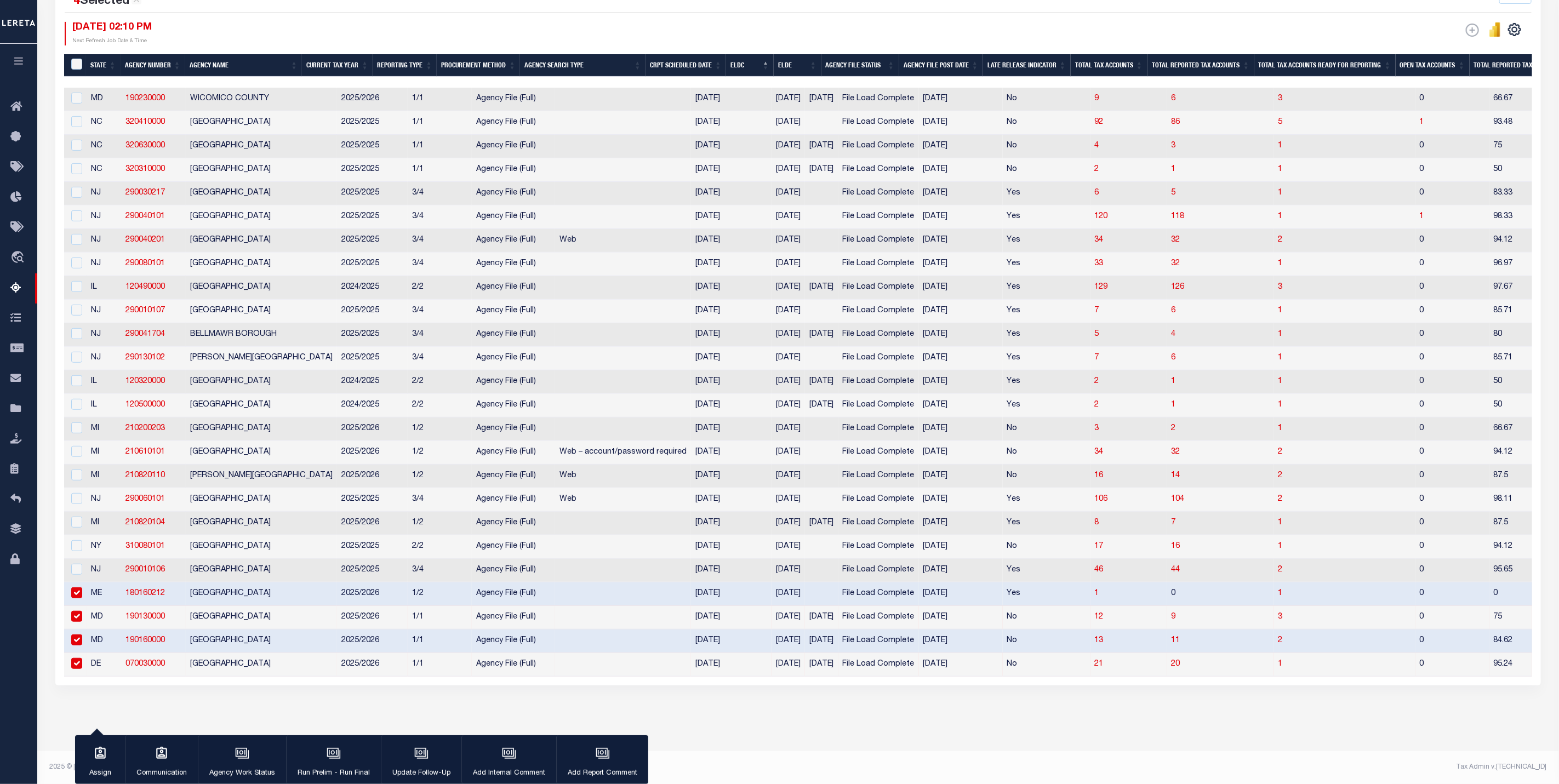
click at [80, 588] on input "checkbox" at bounding box center [76, 593] width 11 height 11
checkbox input "false"
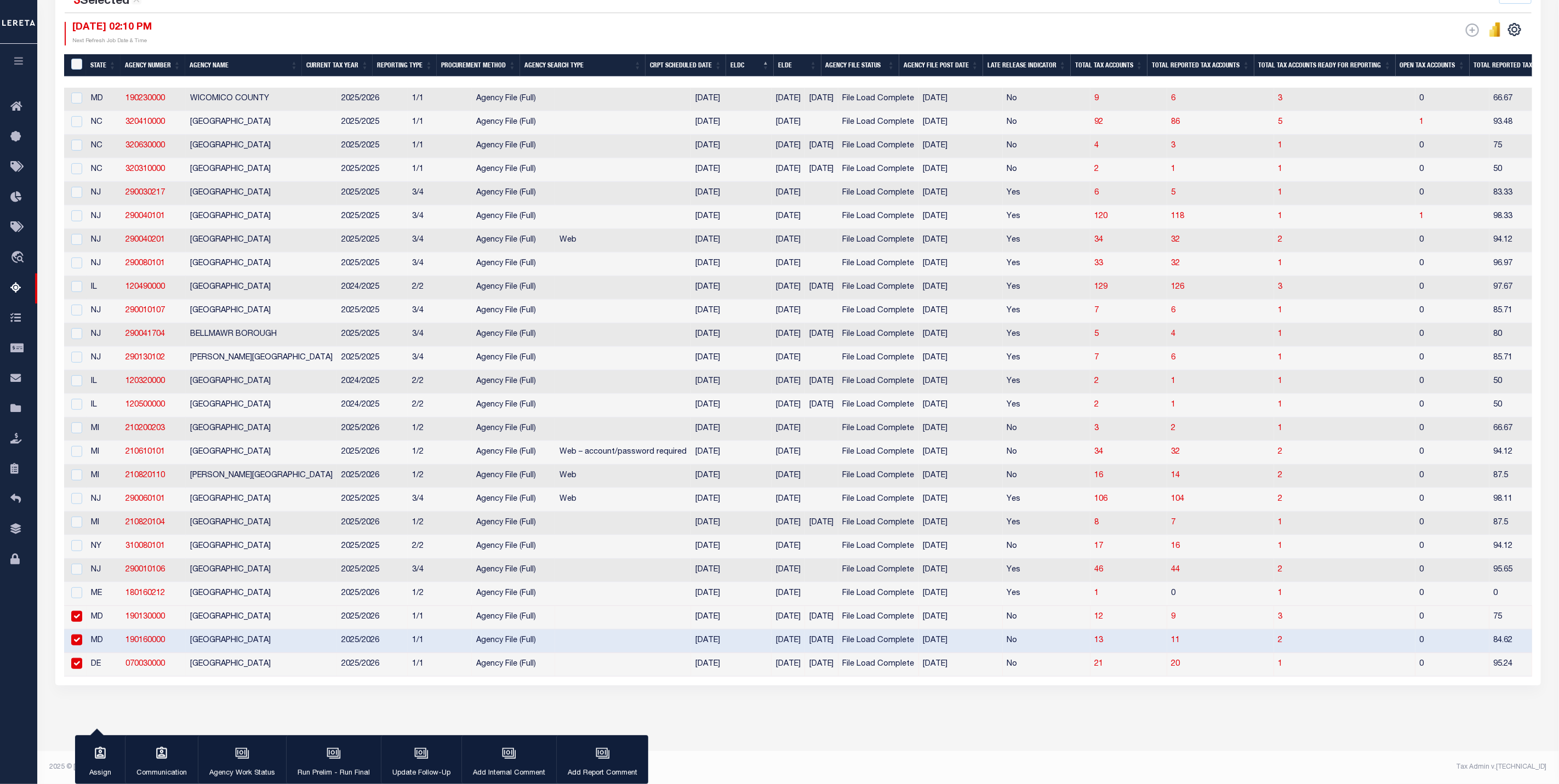
click at [79, 611] on input "checkbox" at bounding box center [76, 616] width 11 height 11
checkbox input "false"
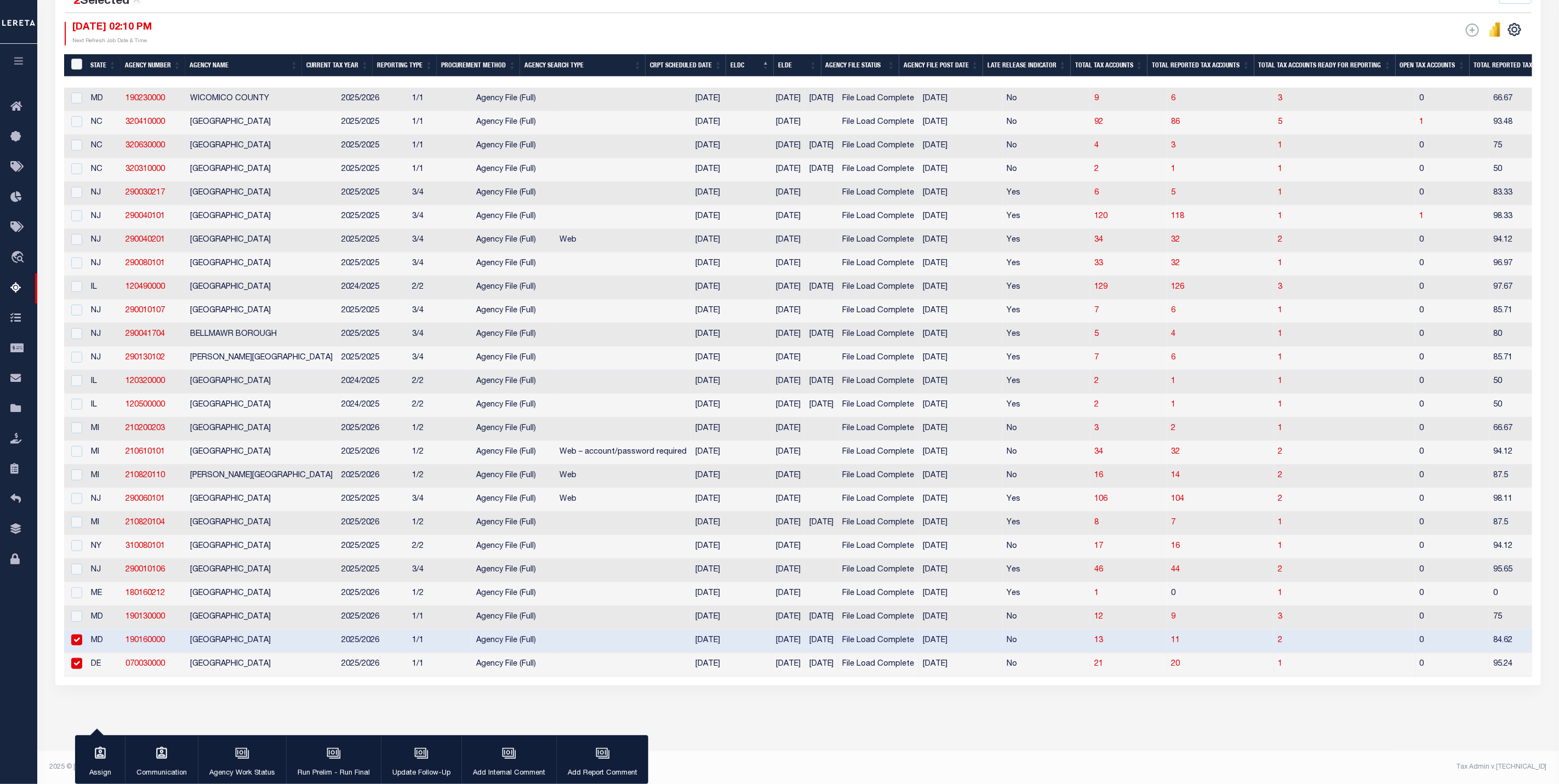
click at [80, 635] on input "checkbox" at bounding box center [76, 640] width 11 height 11
checkbox input "false"
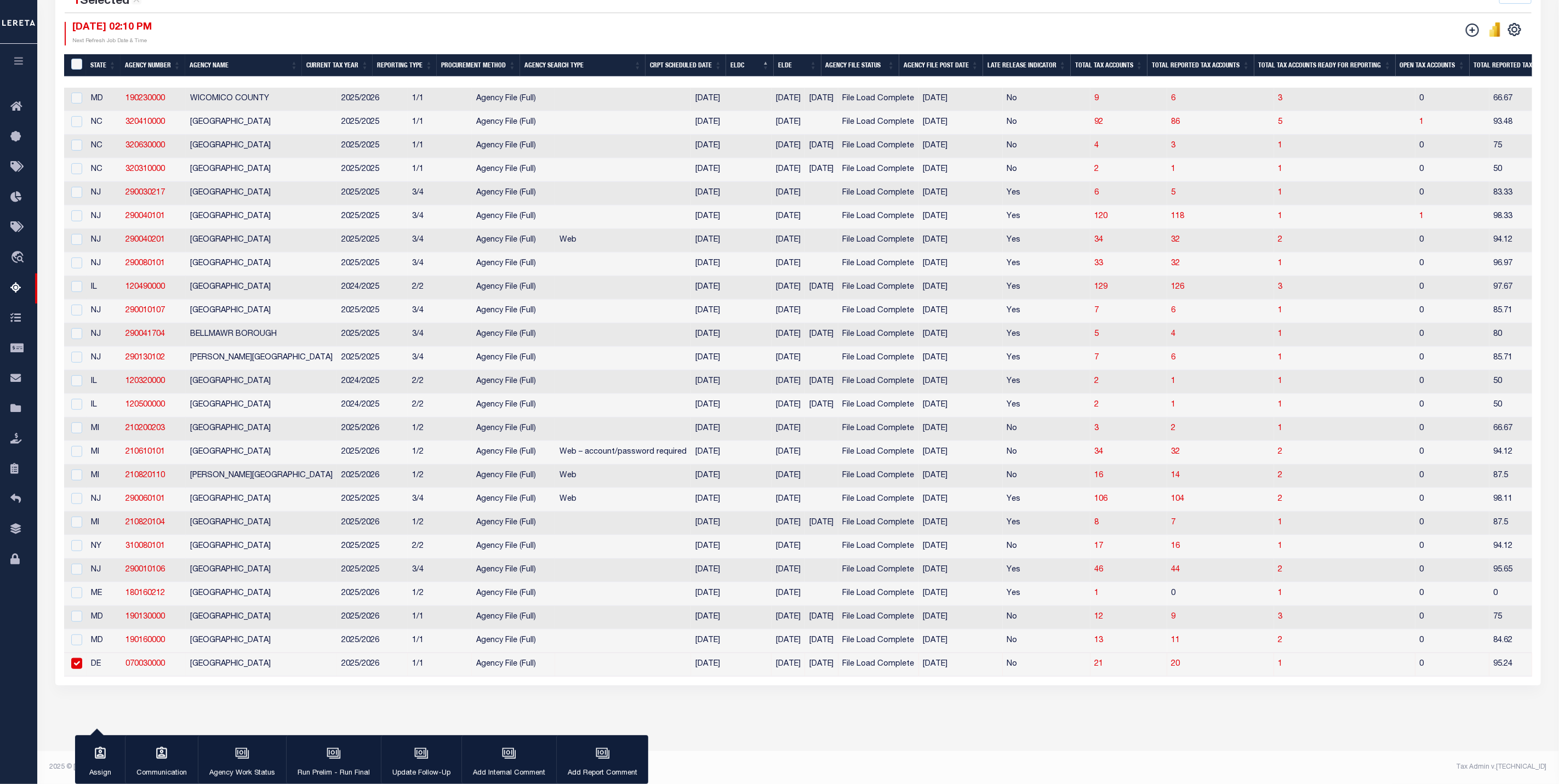
click at [83, 653] on td at bounding box center [76, 665] width 23 height 23
checkbox input "false"
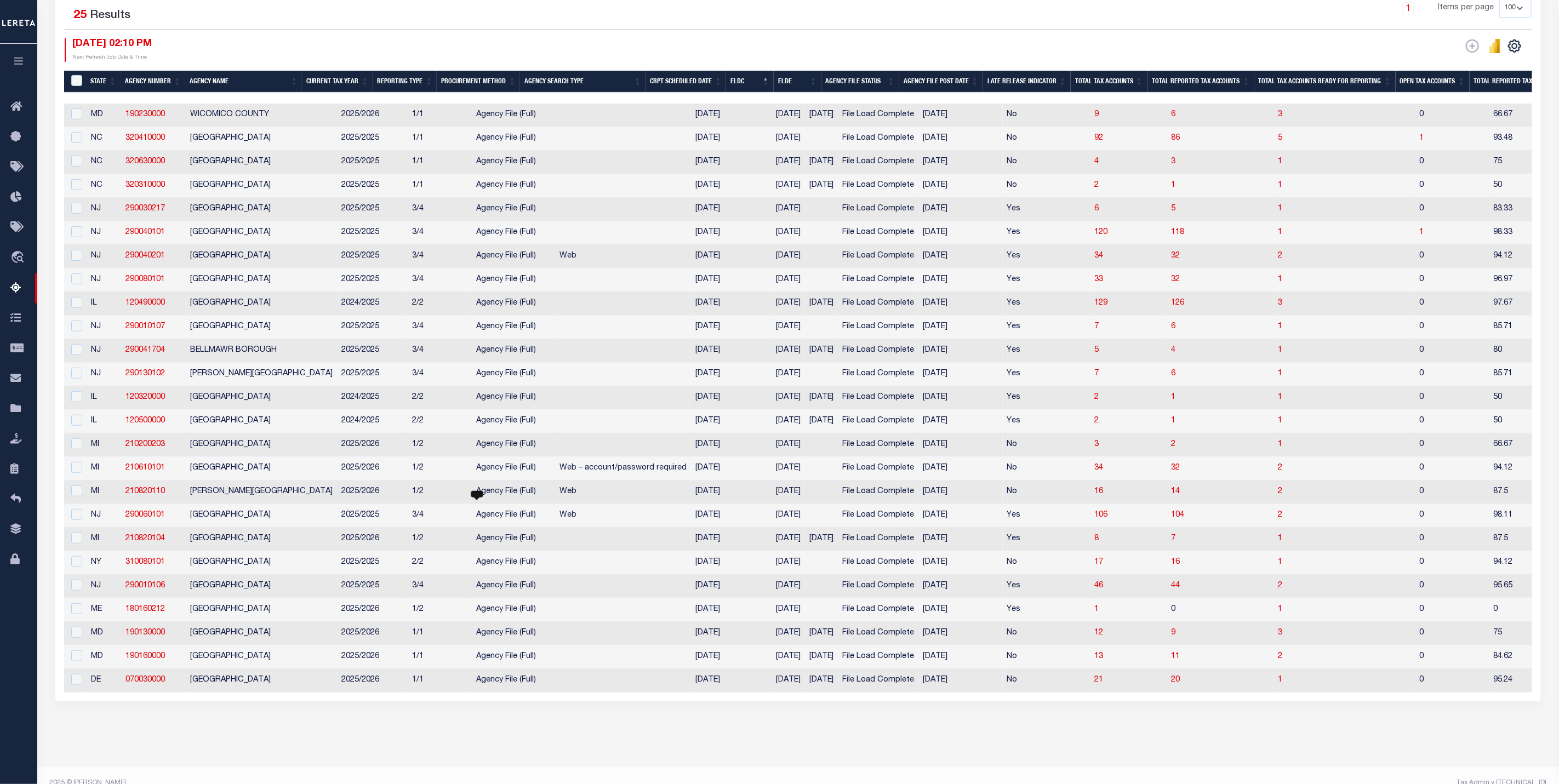
scroll to position [0, 0]
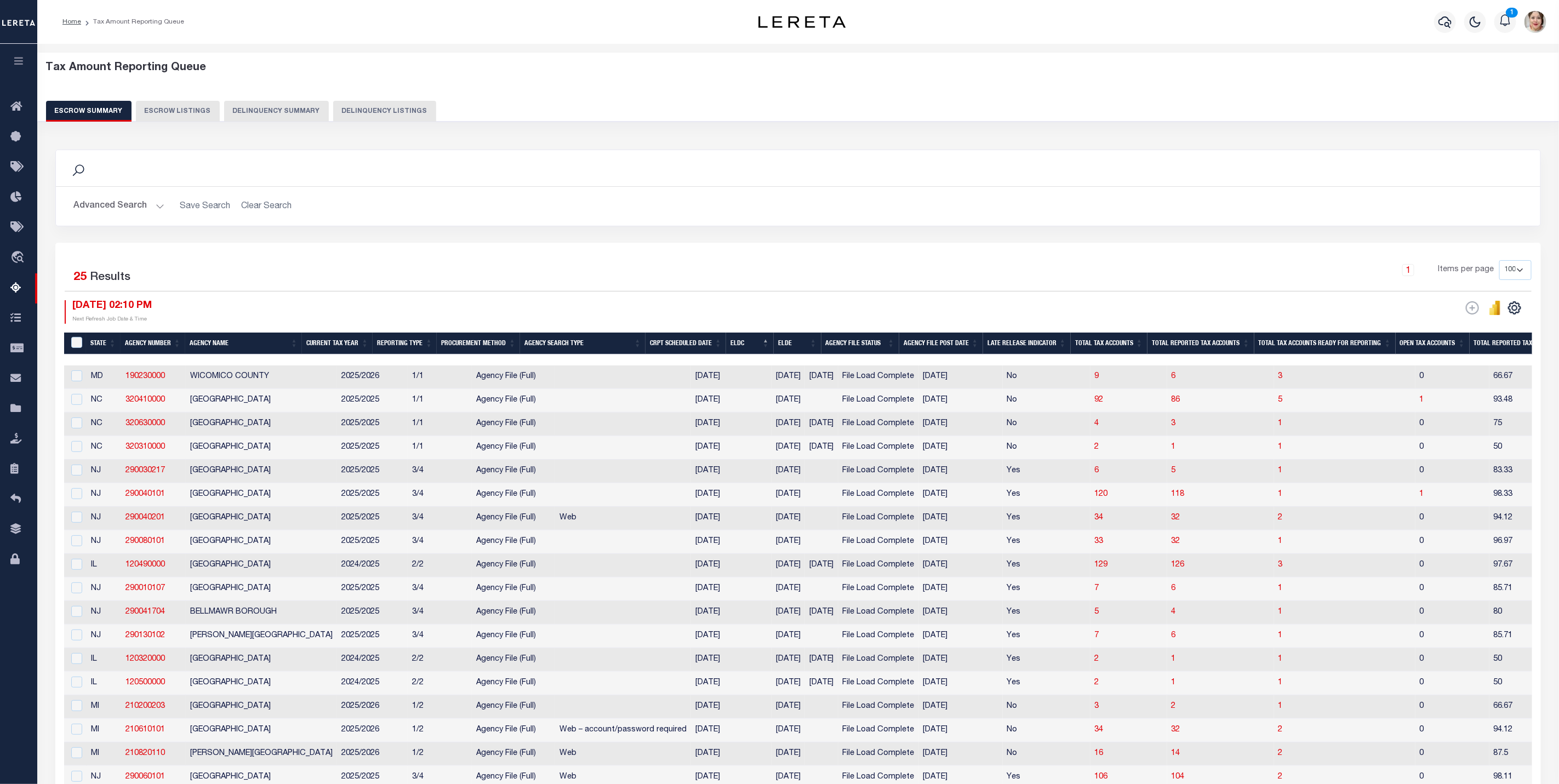
click at [128, 211] on button "Advanced Search" at bounding box center [119, 206] width 91 height 21
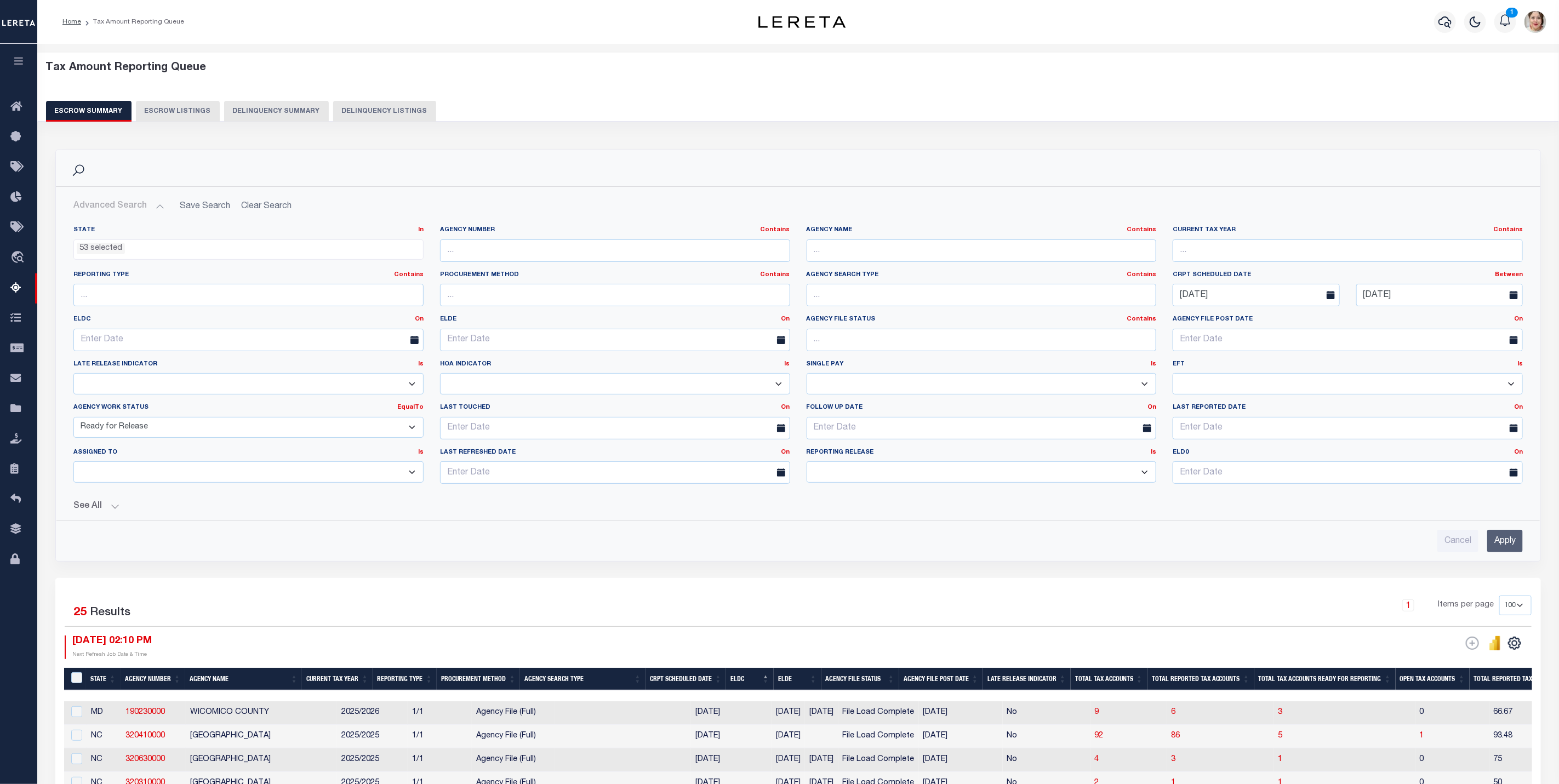
click at [80, 505] on button "See All" at bounding box center [798, 507] width 1449 height 11
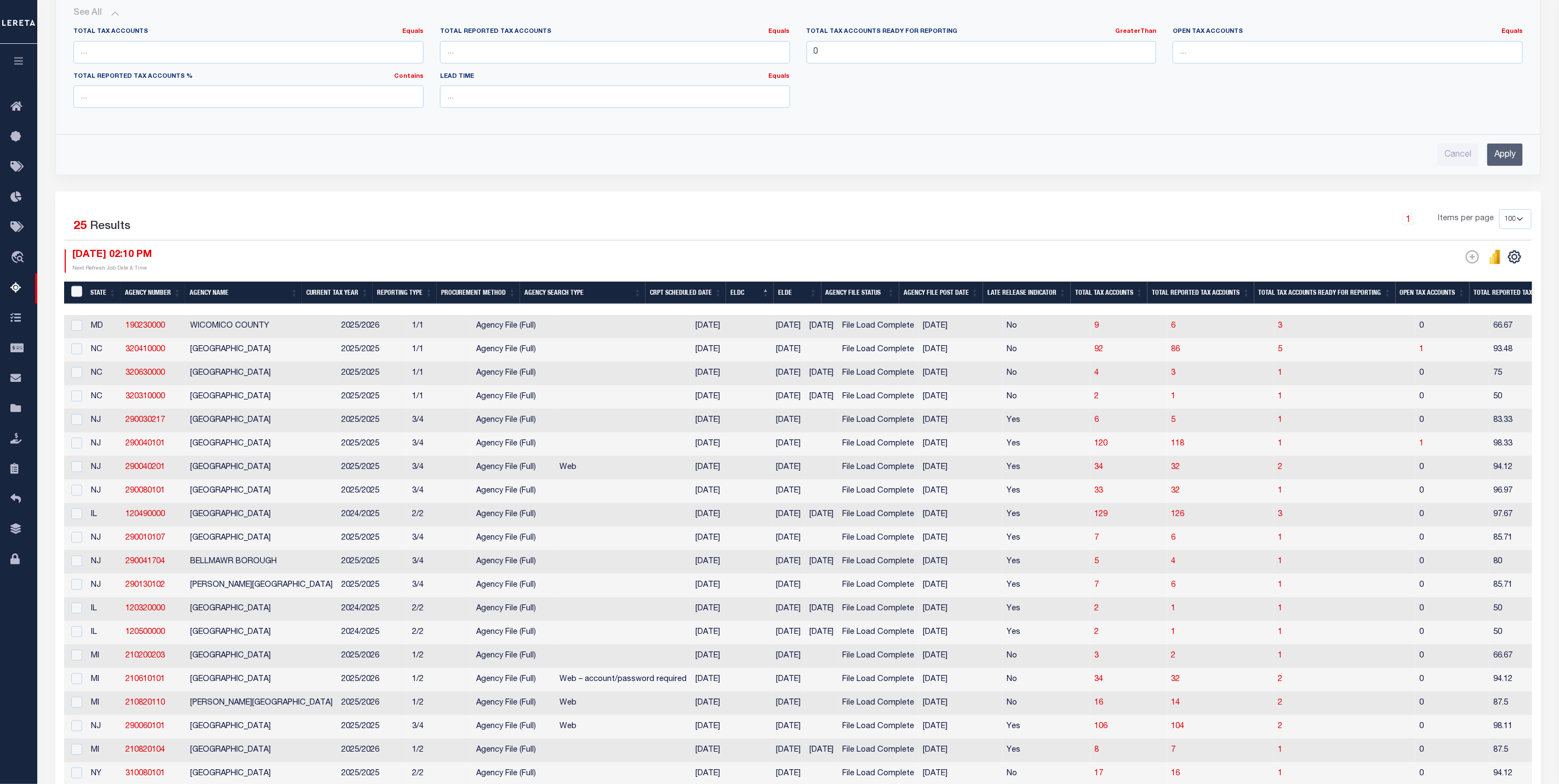
scroll to position [743, 0]
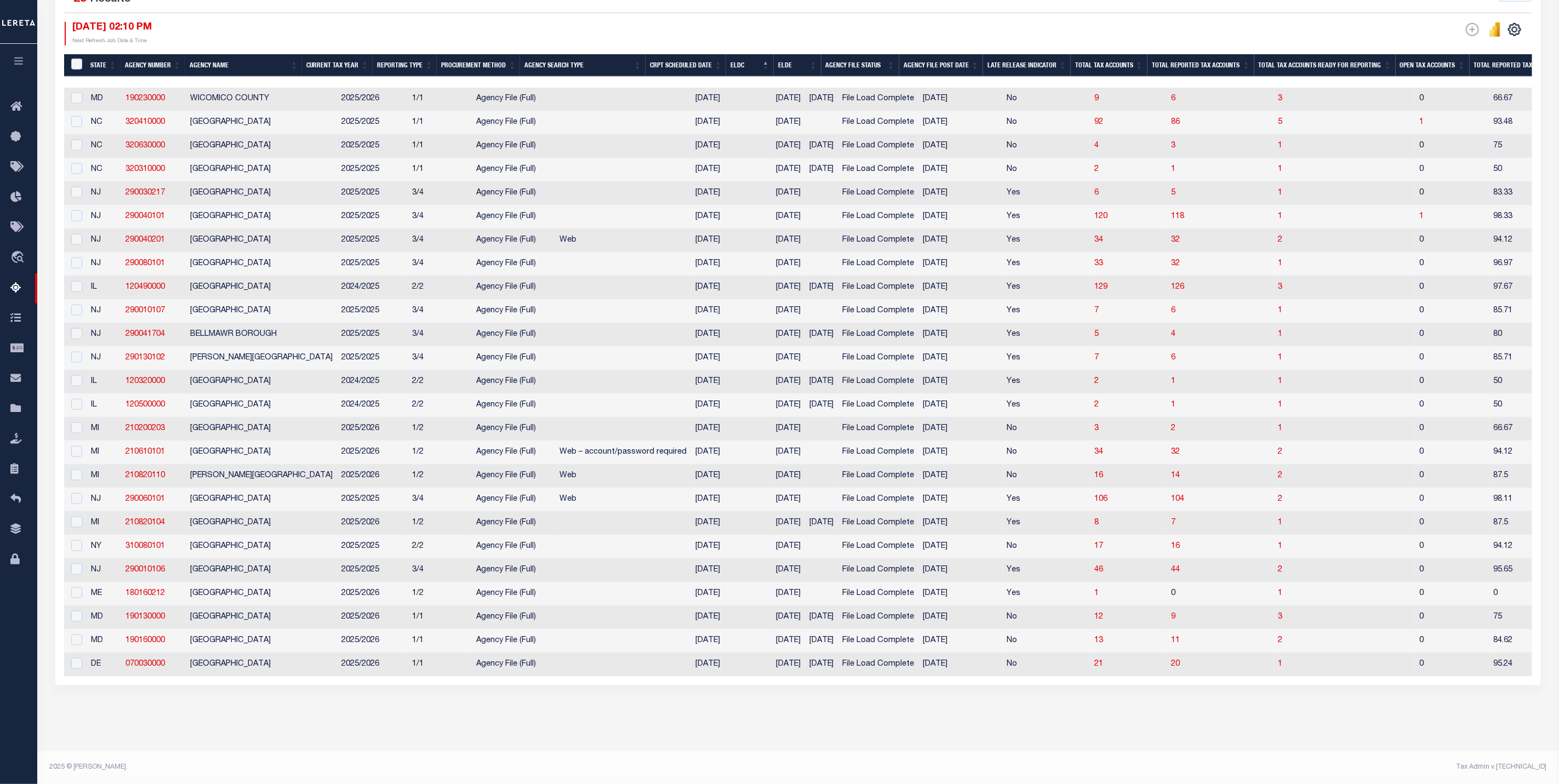
click at [774, 54] on th "ELDC" at bounding box center [750, 66] width 48 height 23
click at [789, 54] on th "ELDE" at bounding box center [797, 66] width 48 height 23
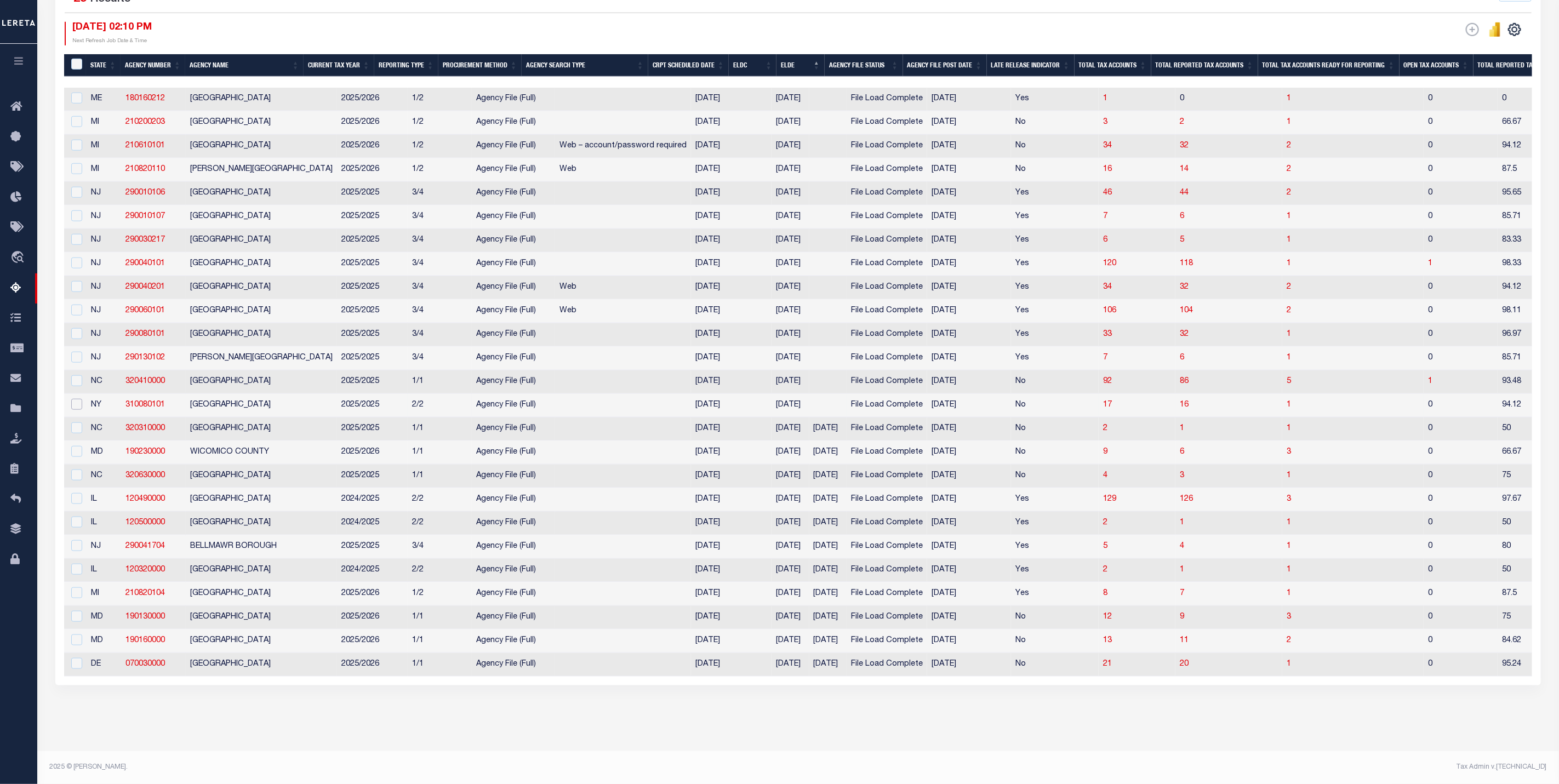
click at [78, 399] on input "checkbox" at bounding box center [76, 404] width 11 height 11
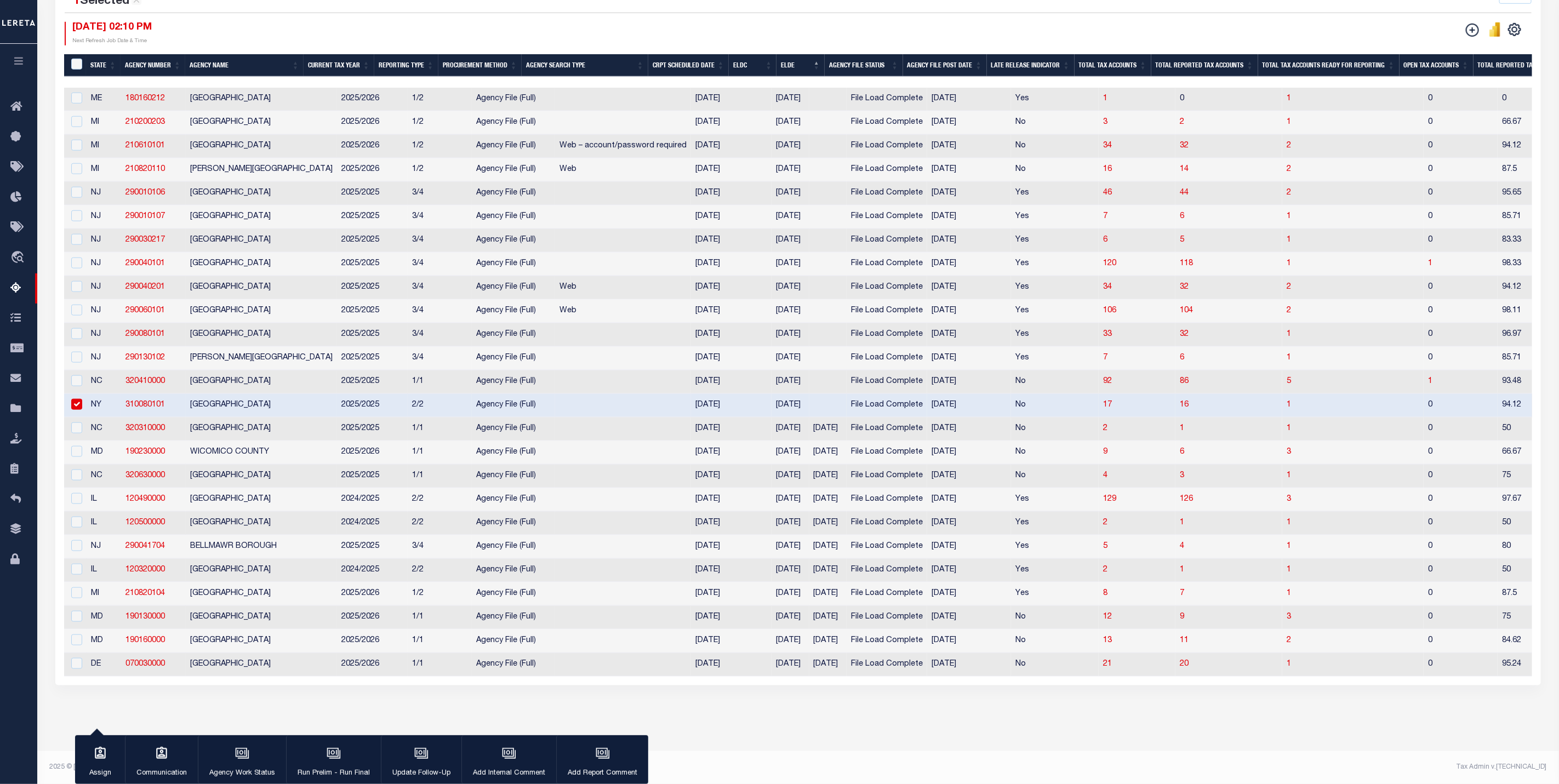
scroll to position [740, 0]
click at [78, 399] on input "checkbox" at bounding box center [76, 404] width 11 height 11
checkbox input "false"
